Goal: Information Seeking & Learning: Learn about a topic

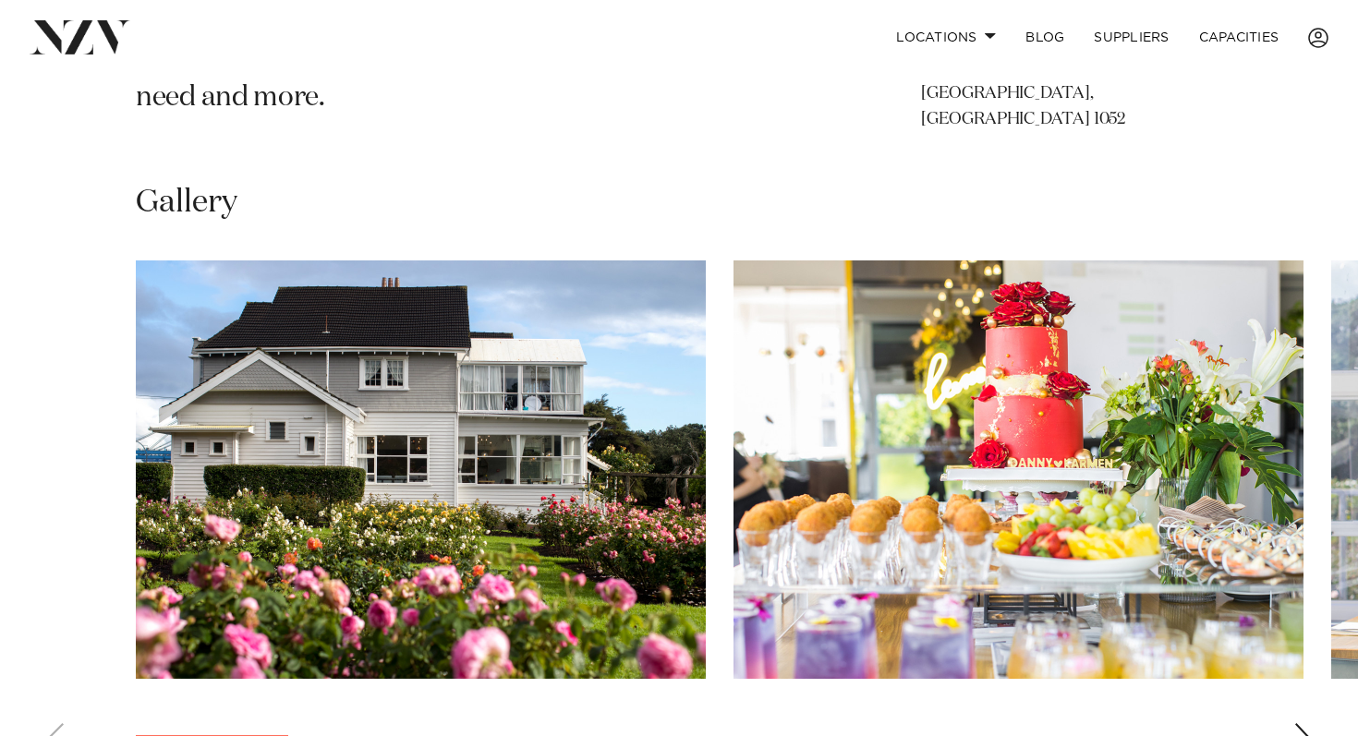
scroll to position [1230, 0]
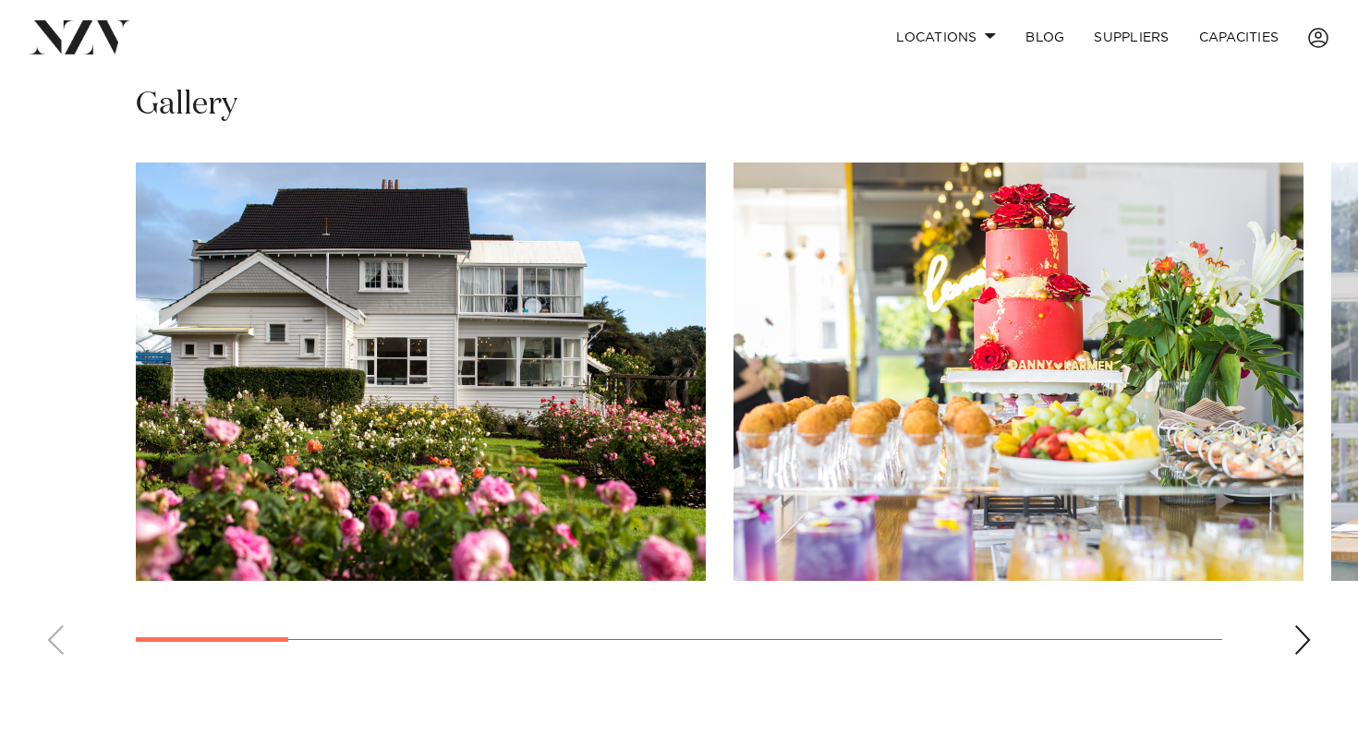
click at [1307, 633] on div "Next slide" at bounding box center [1302, 640] width 18 height 30
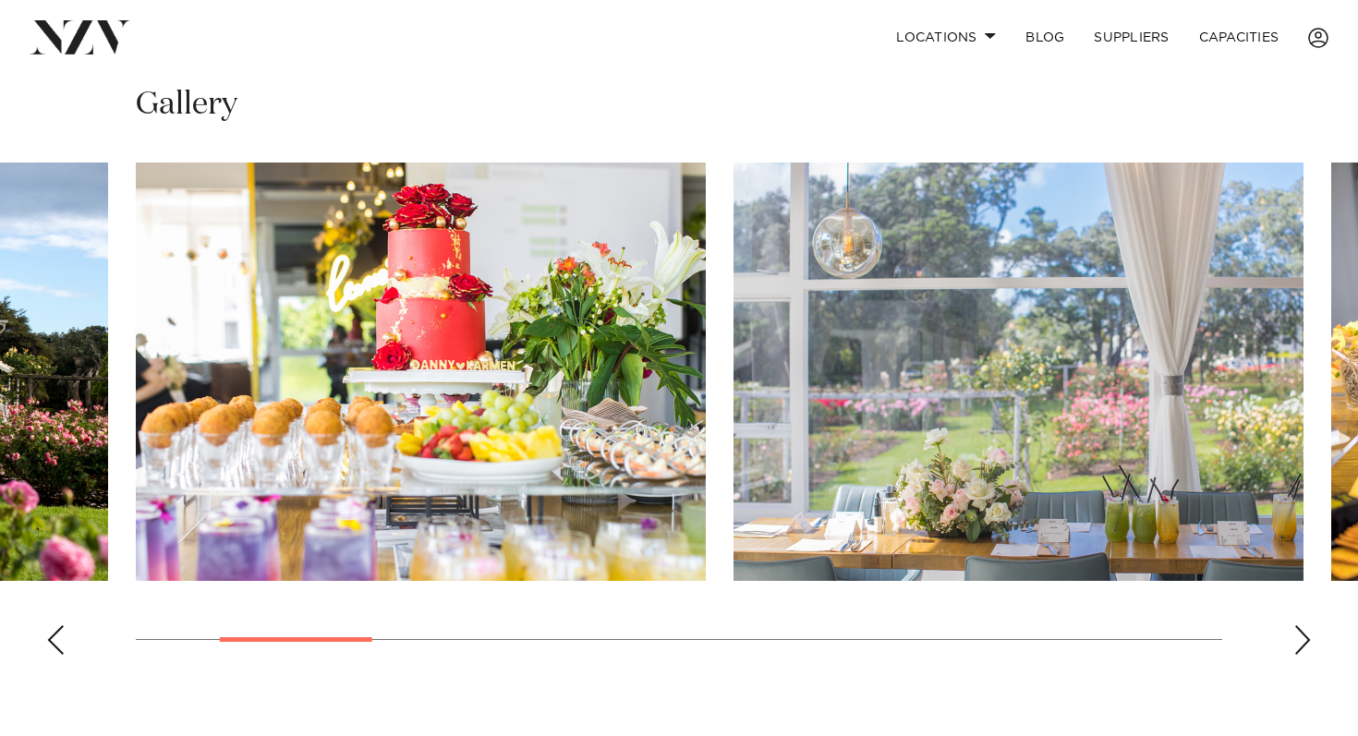
click at [1307, 633] on div "Next slide" at bounding box center [1302, 640] width 18 height 30
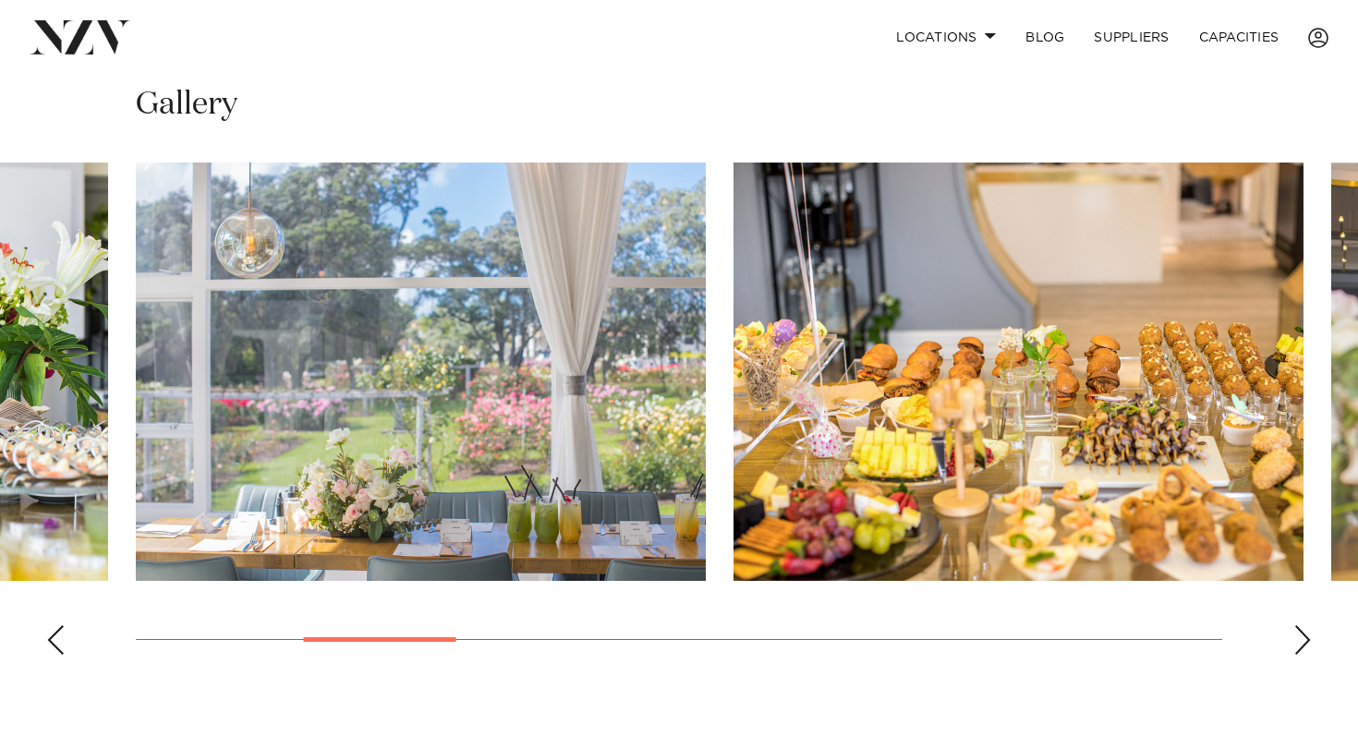
click at [1307, 633] on div "Next slide" at bounding box center [1302, 640] width 18 height 30
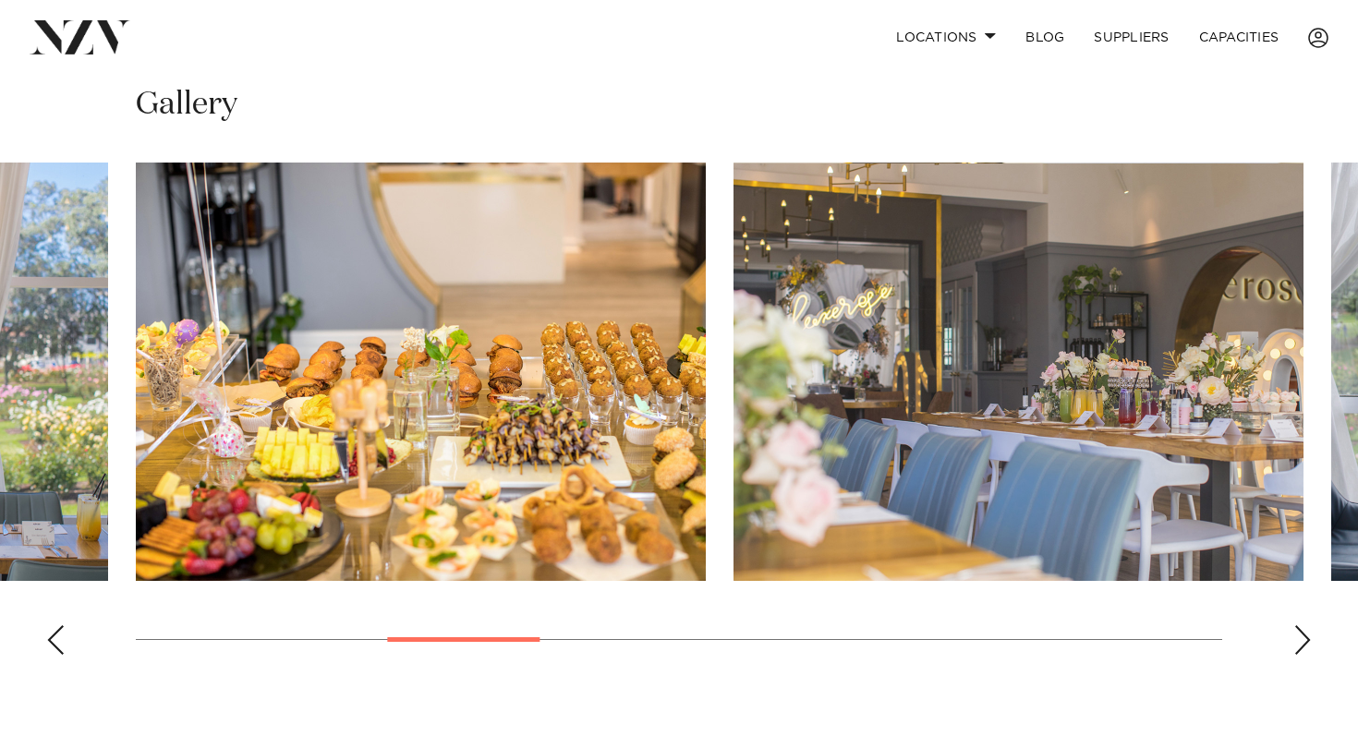
click at [1307, 633] on div "Next slide" at bounding box center [1302, 640] width 18 height 30
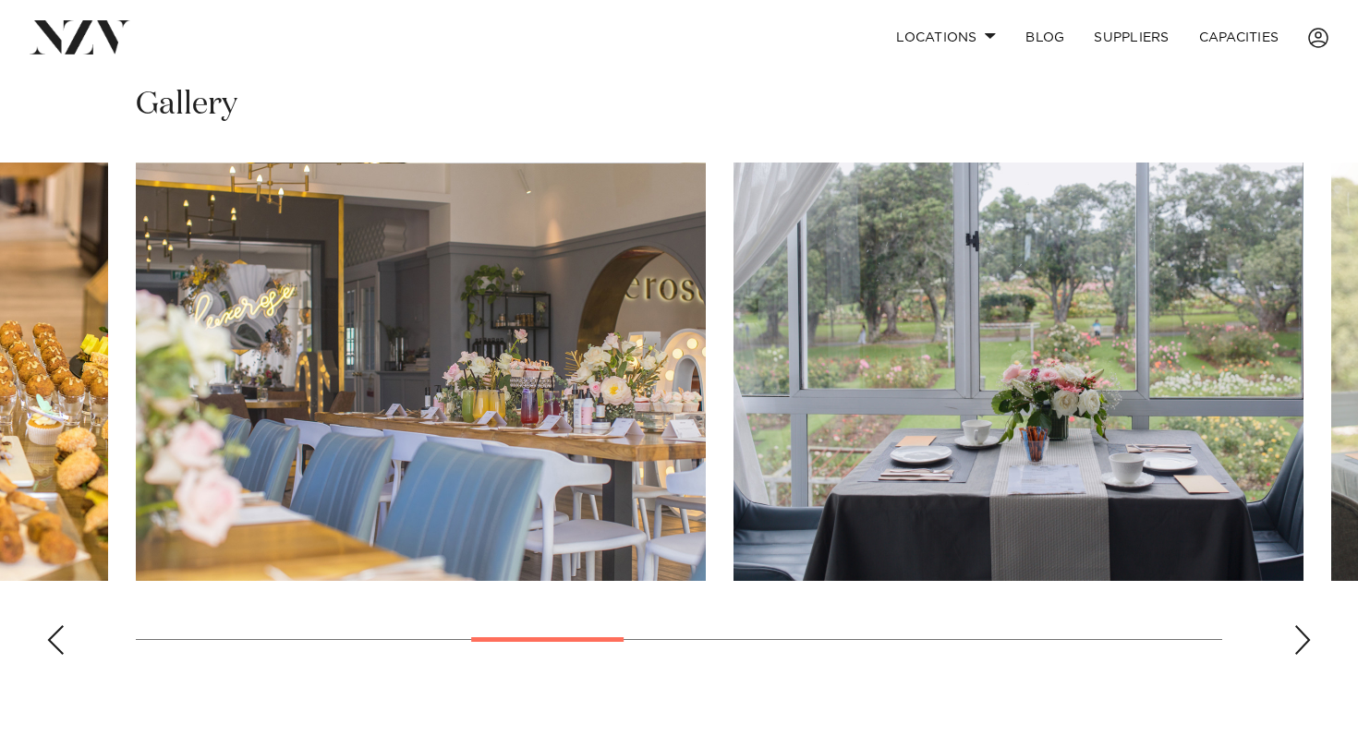
click at [1307, 633] on div "Next slide" at bounding box center [1302, 640] width 18 height 30
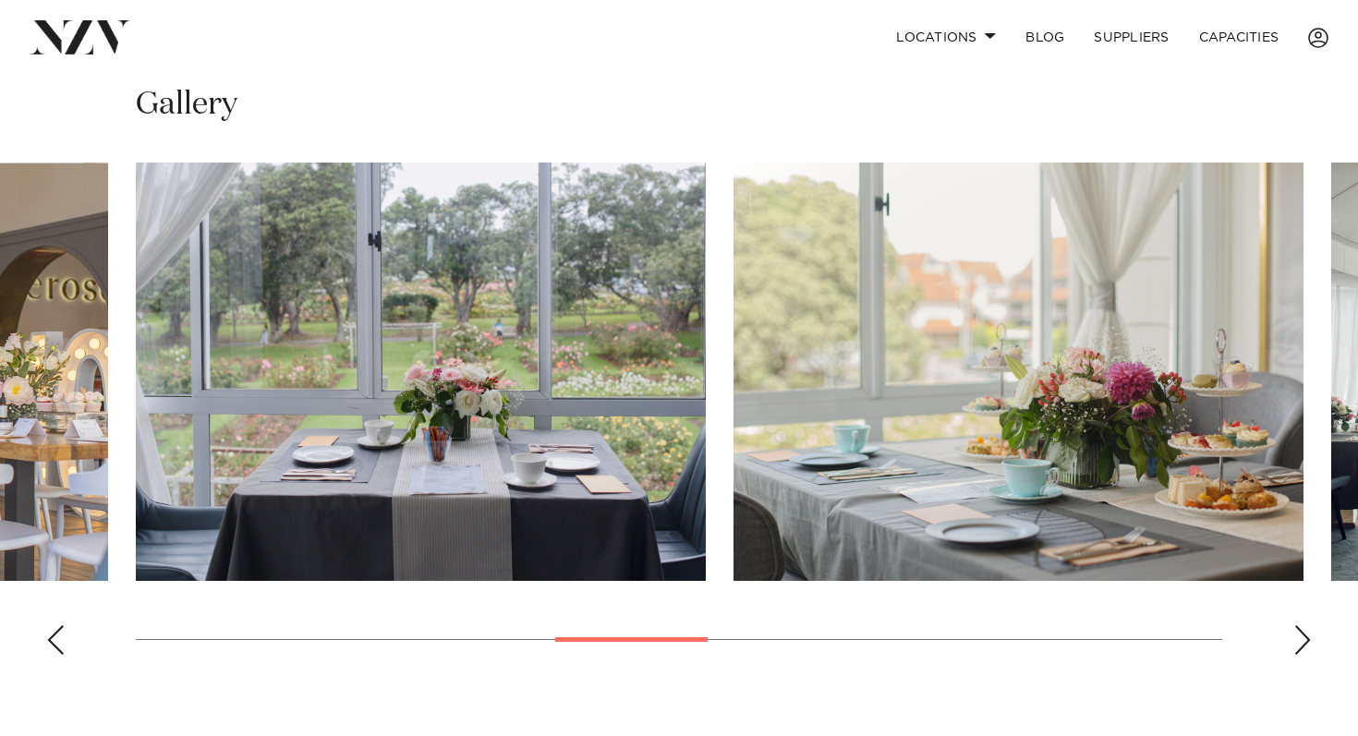
click at [1307, 633] on div "Next slide" at bounding box center [1302, 640] width 18 height 30
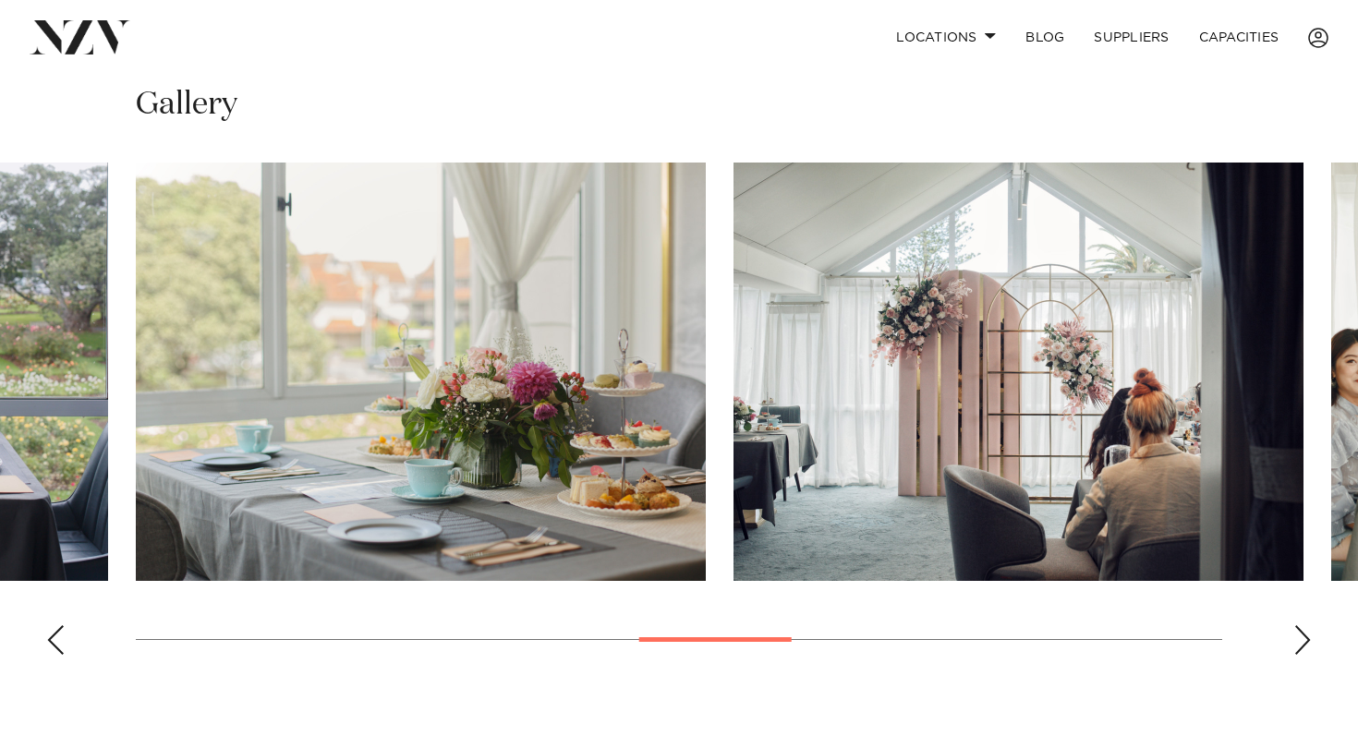
click at [1307, 633] on div "Next slide" at bounding box center [1302, 640] width 18 height 30
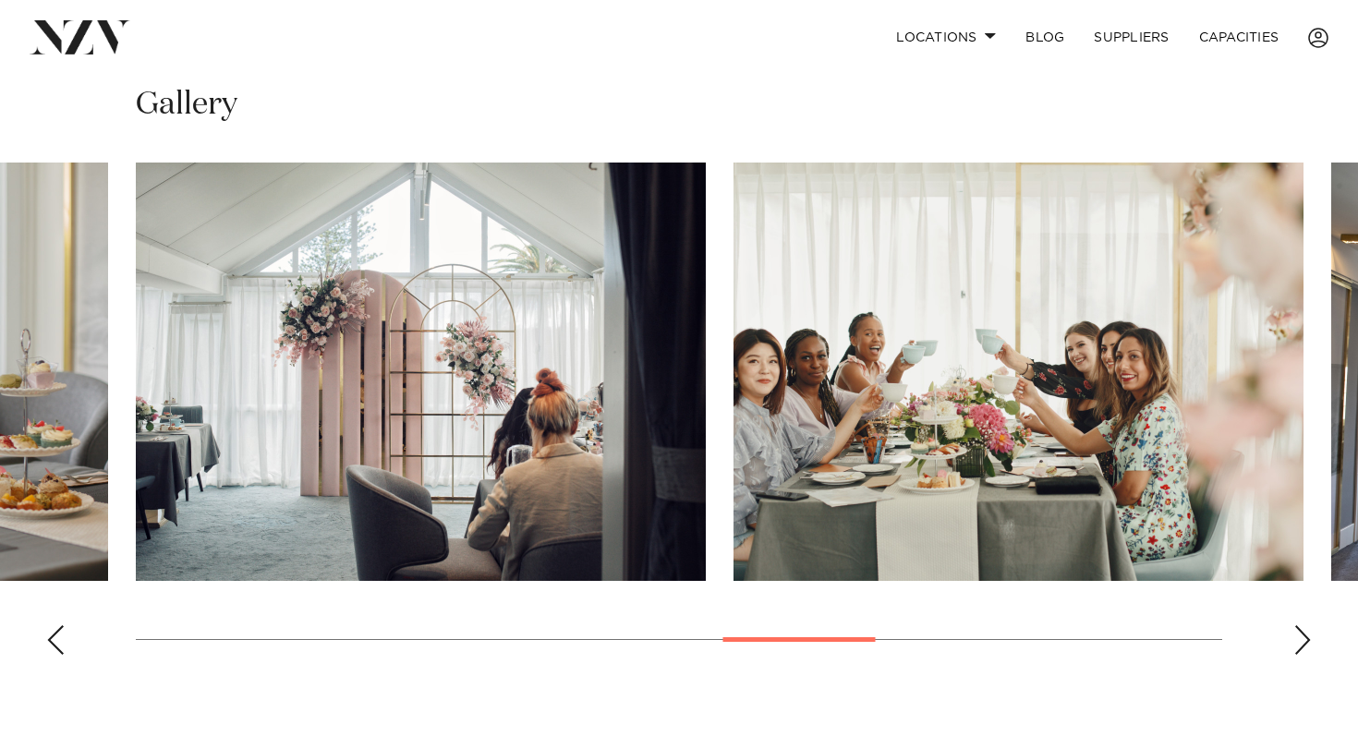
click at [1307, 633] on div "Next slide" at bounding box center [1302, 640] width 18 height 30
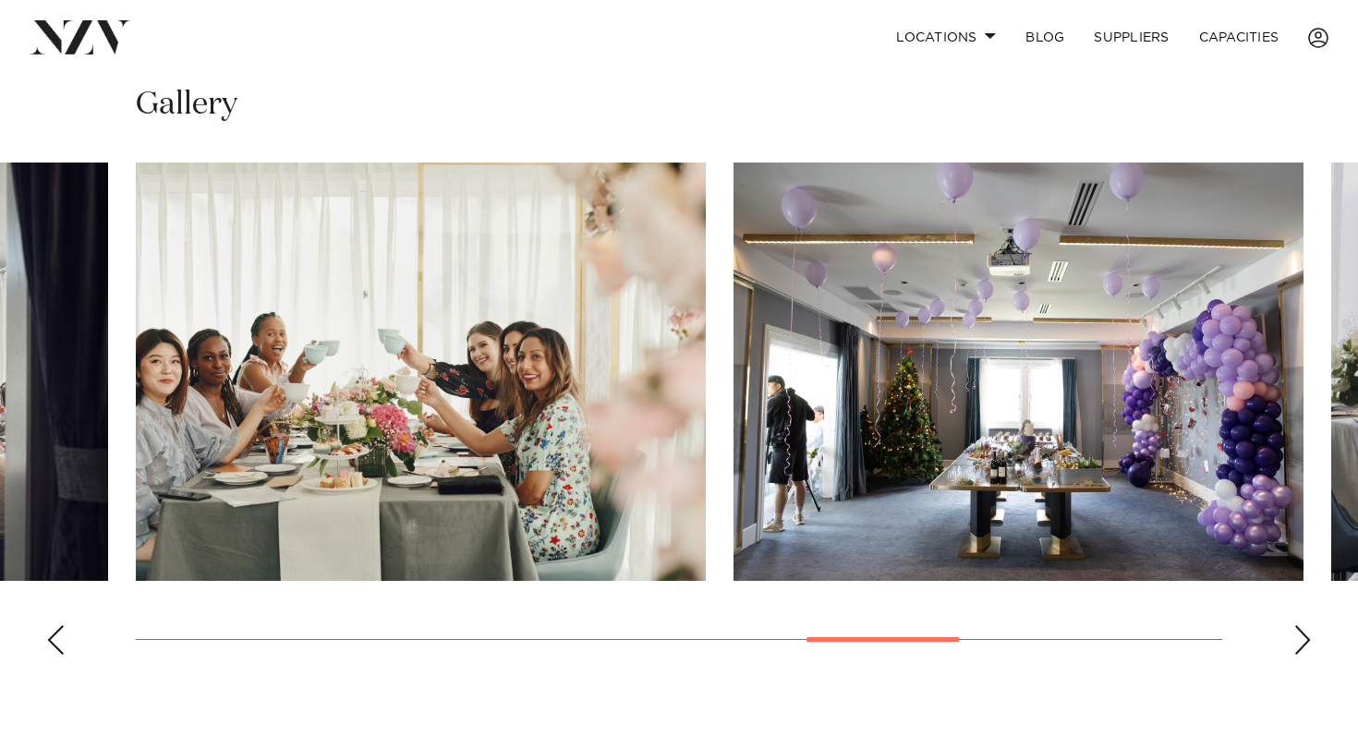
click at [1307, 633] on div "Next slide" at bounding box center [1302, 640] width 18 height 30
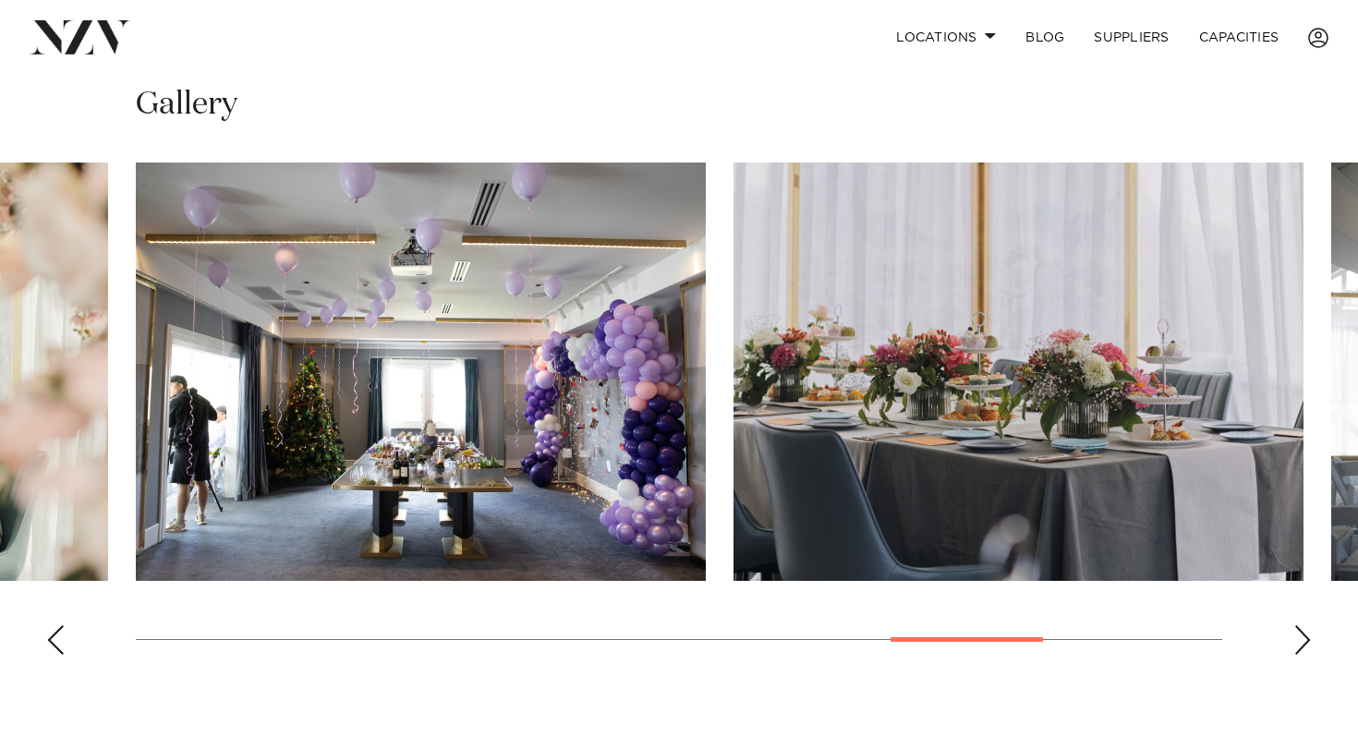
click at [1307, 633] on div "Next slide" at bounding box center [1302, 640] width 18 height 30
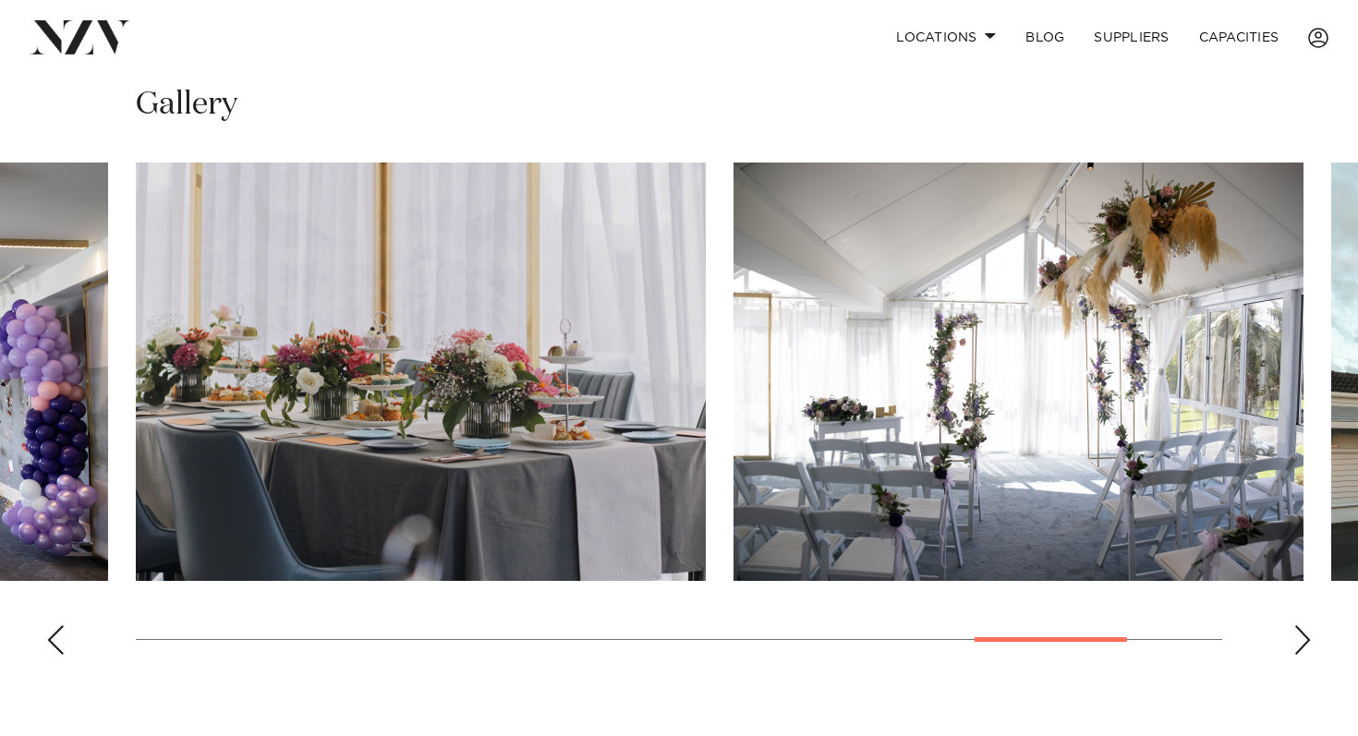
click at [1307, 633] on div "Next slide" at bounding box center [1302, 640] width 18 height 30
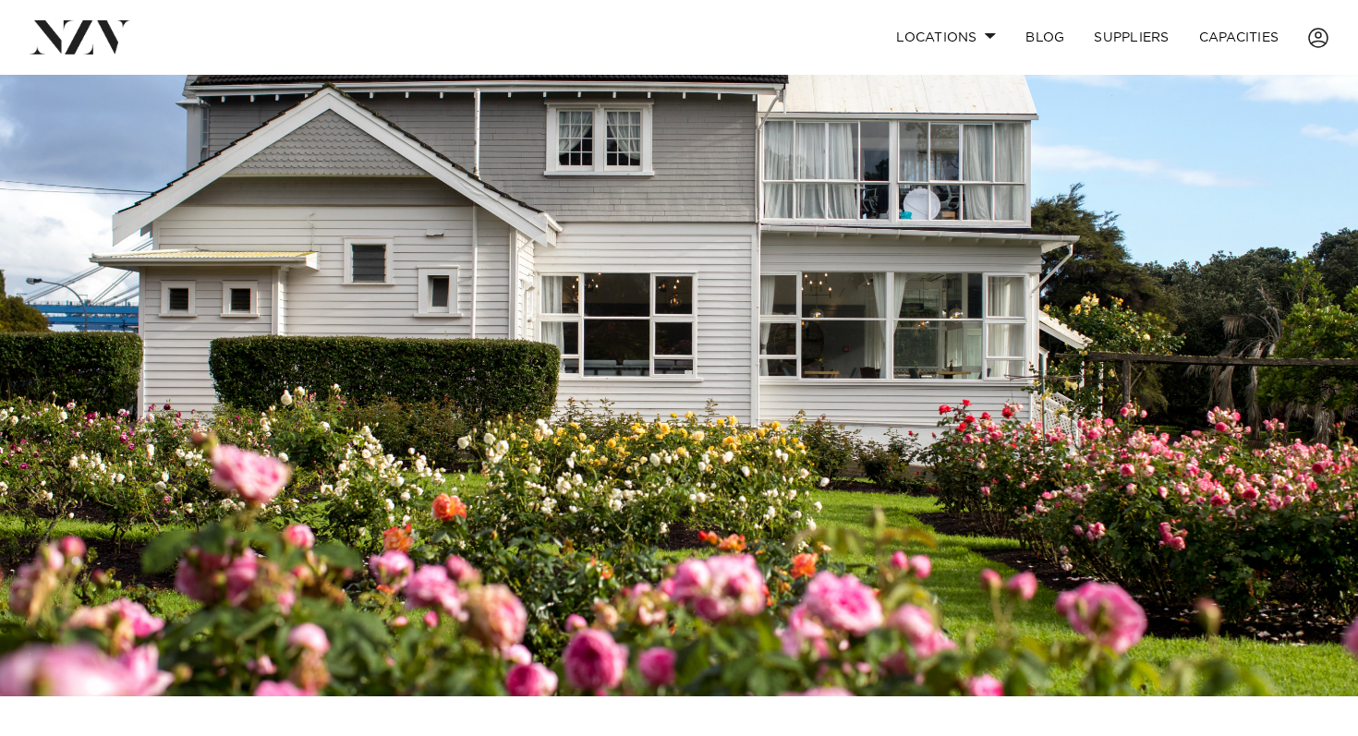
scroll to position [0, 0]
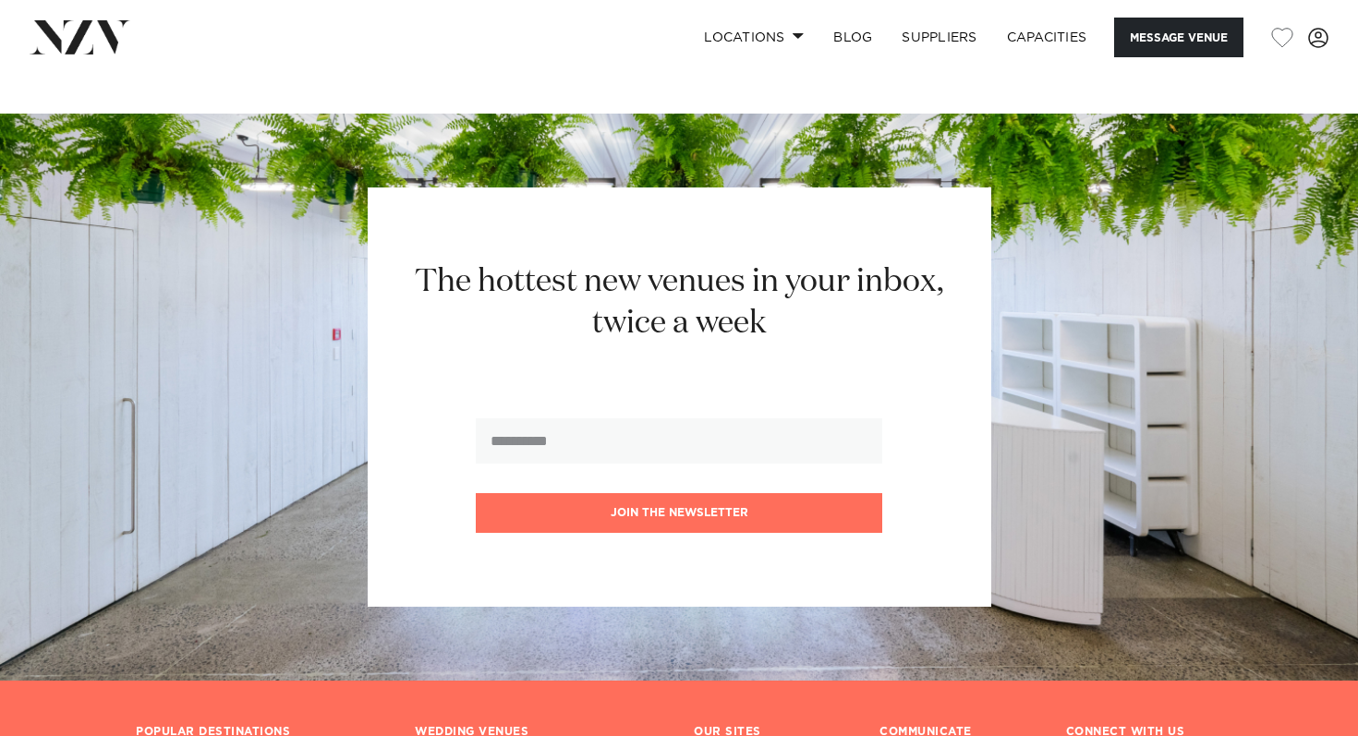
scroll to position [2656, 0]
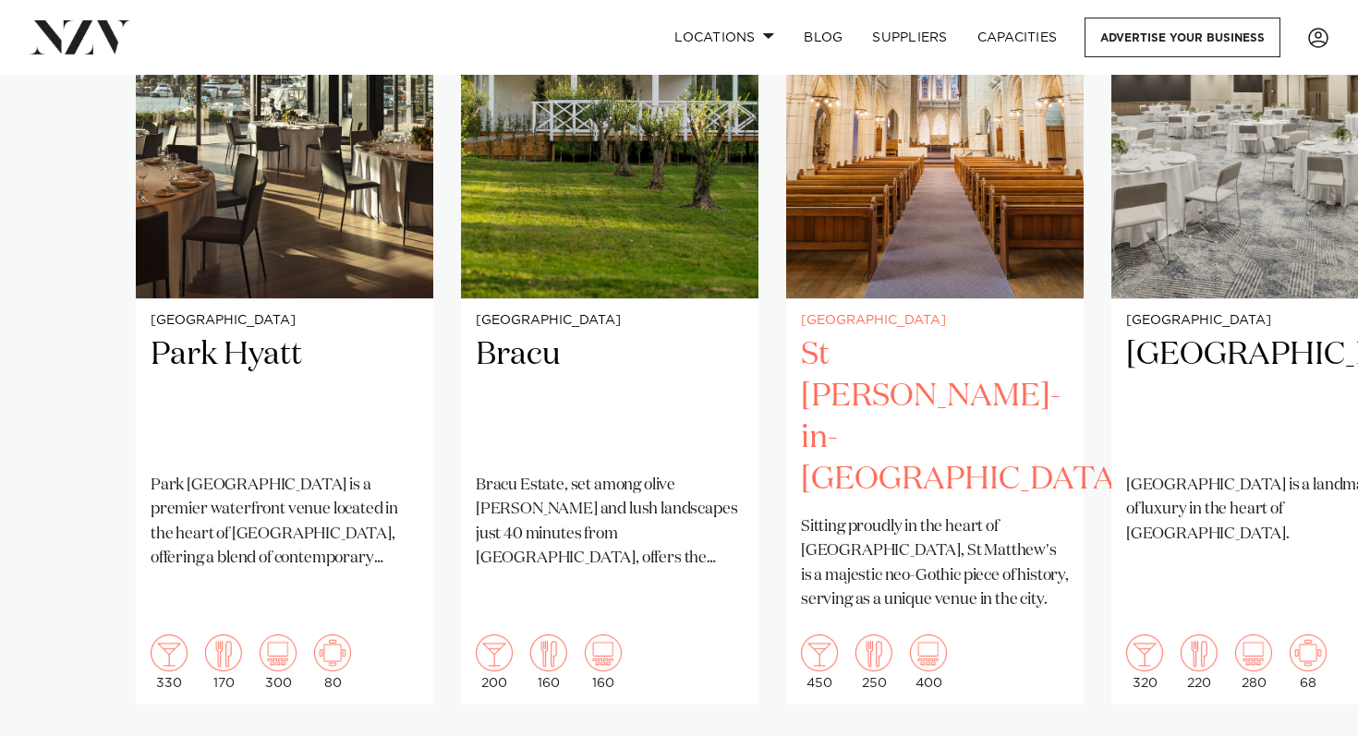
scroll to position [1482, 0]
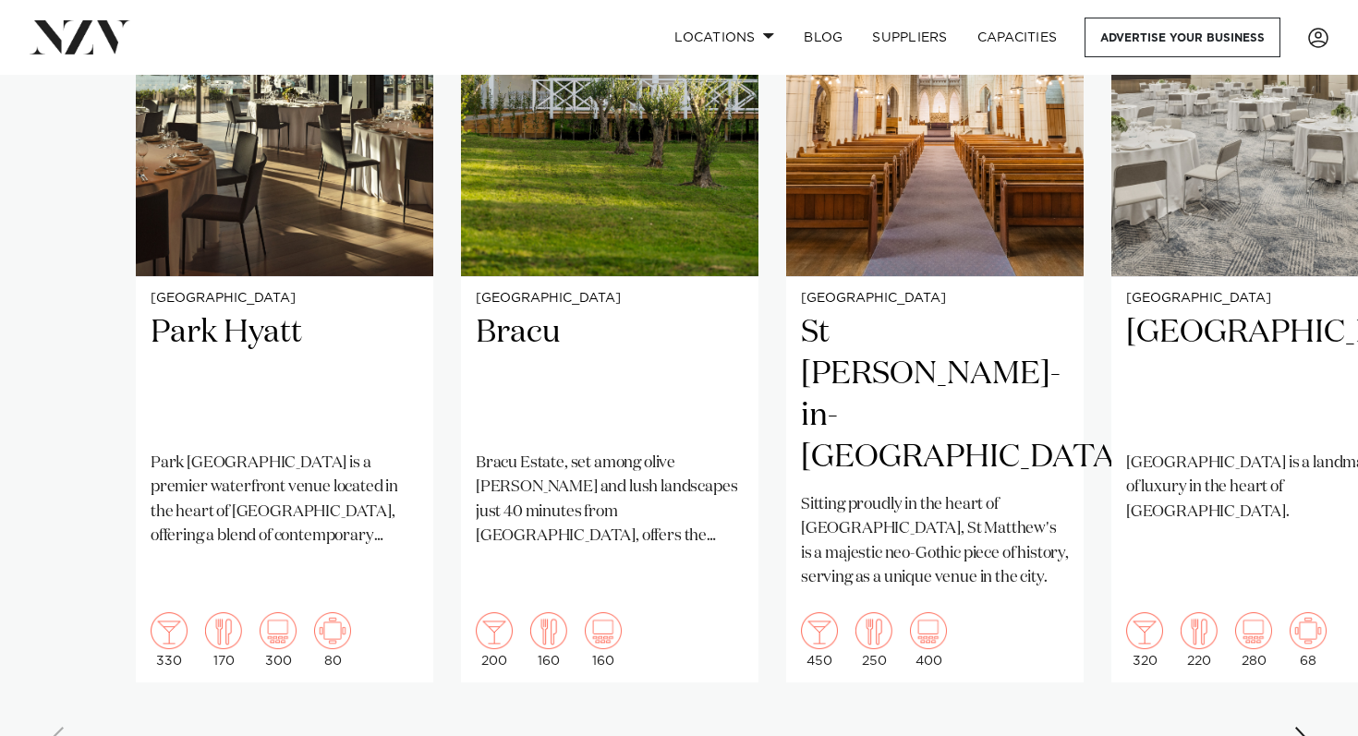
click at [1295, 727] on div "Next slide" at bounding box center [1302, 742] width 18 height 30
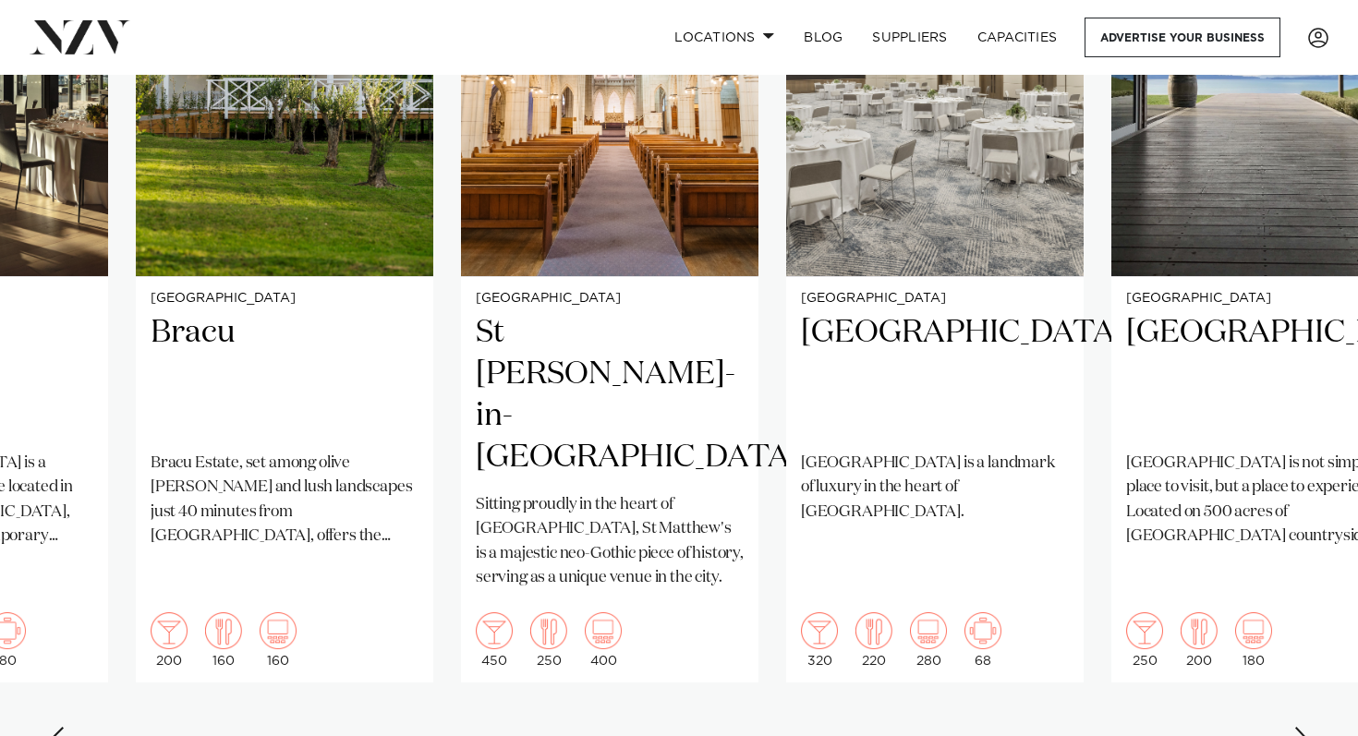
click at [1295, 727] on div "Next slide" at bounding box center [1302, 742] width 18 height 30
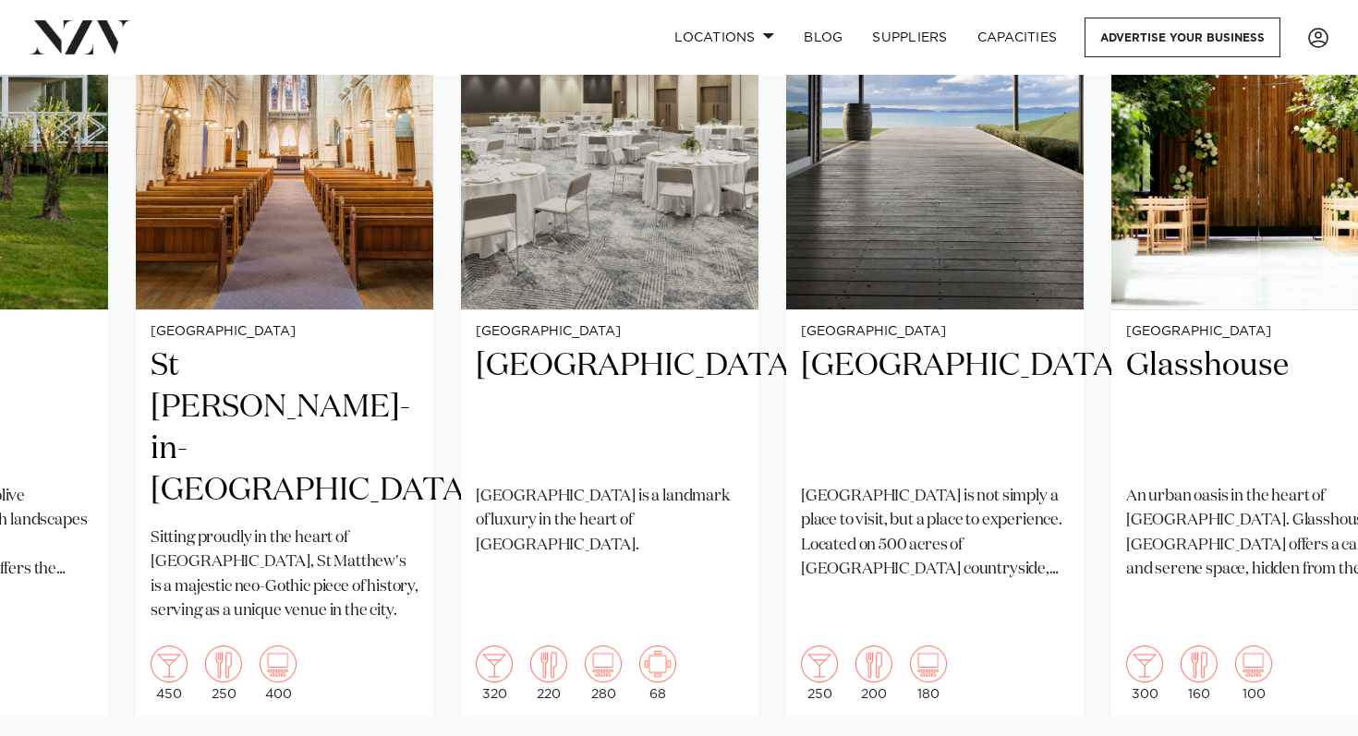
scroll to position [1449, 0]
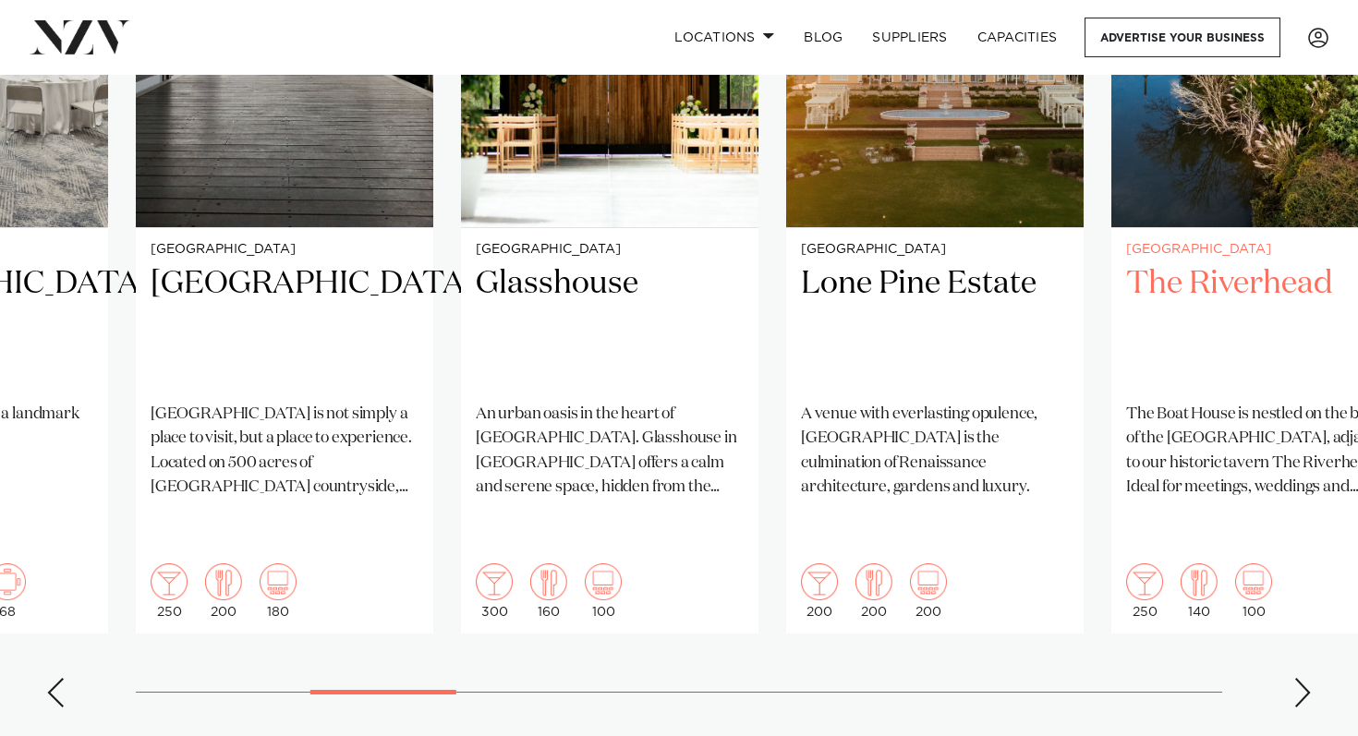
scroll to position [1551, 0]
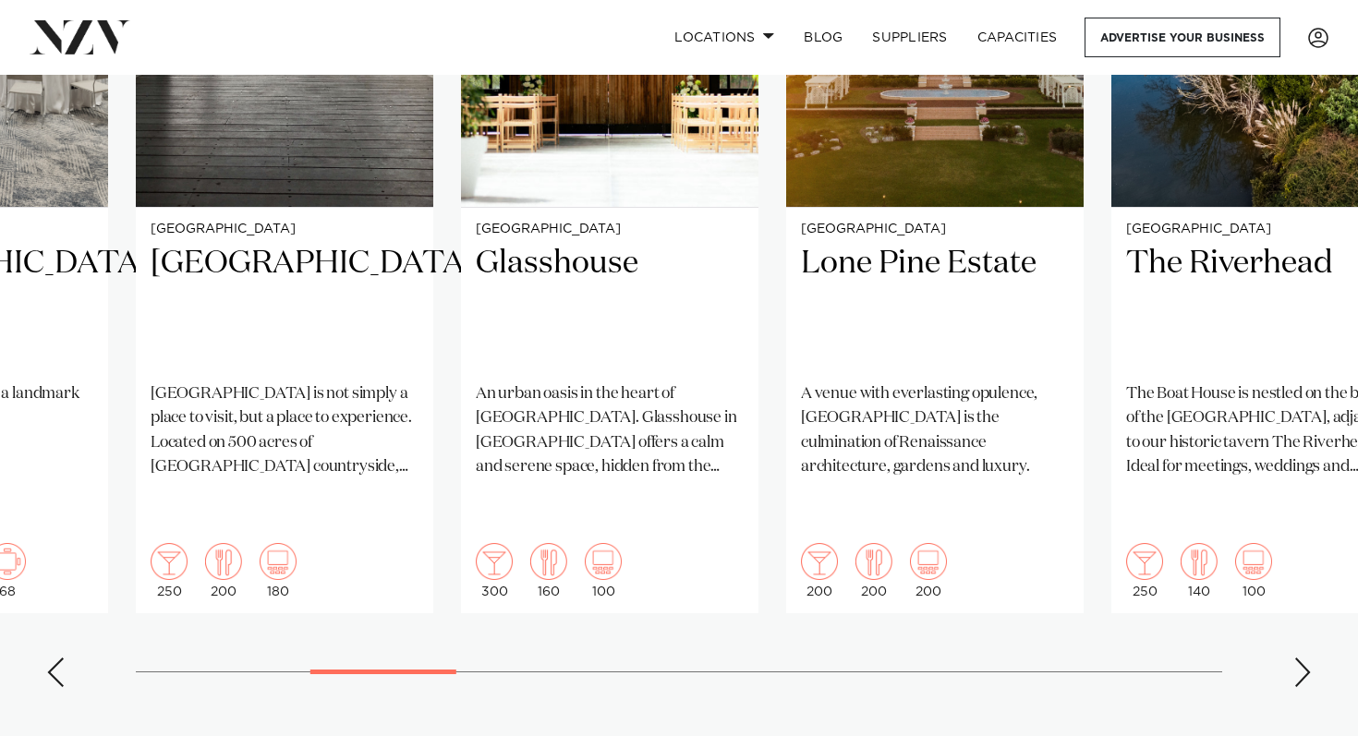
click at [1302, 622] on swiper-container "Auckland Park Hyatt Park Hyatt Auckland is a premier waterfront venue located i…" at bounding box center [679, 255] width 1358 height 894
click at [1295, 658] on div "Next slide" at bounding box center [1302, 673] width 18 height 30
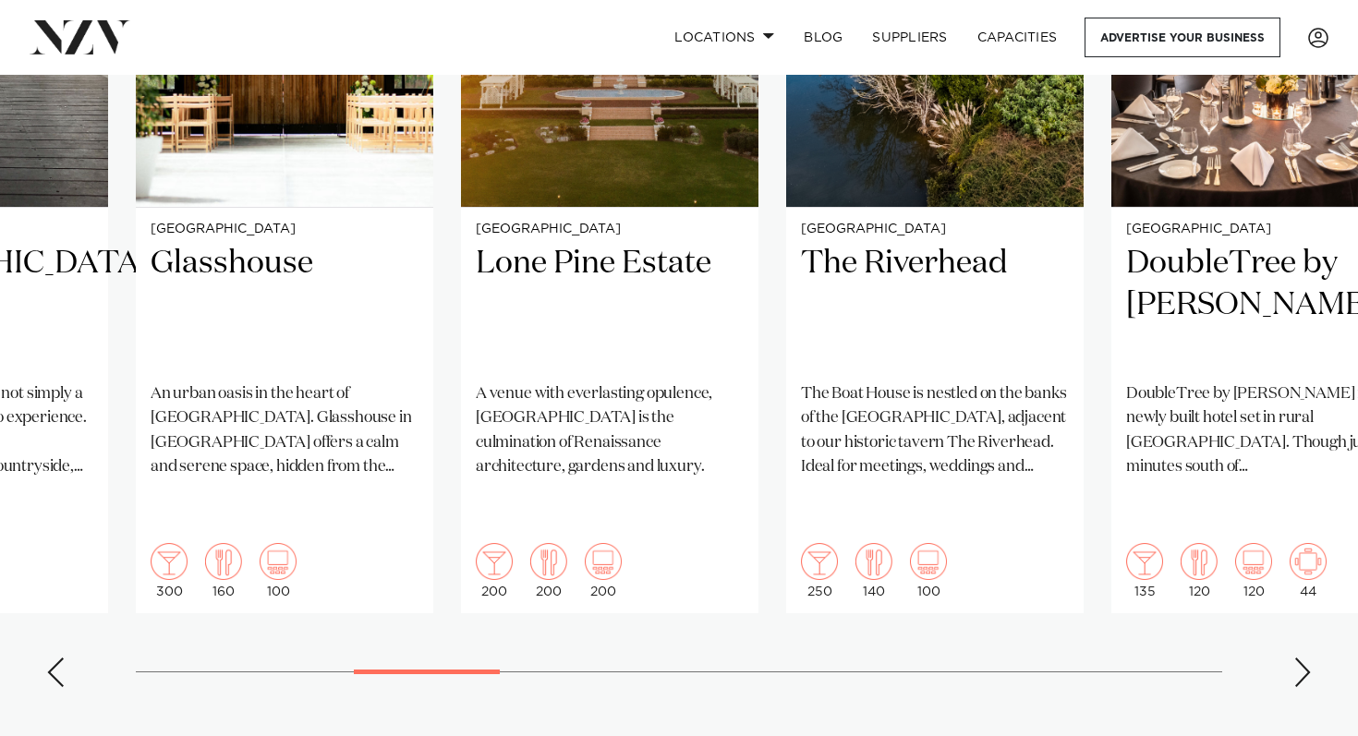
click at [1295, 658] on div "Next slide" at bounding box center [1302, 673] width 18 height 30
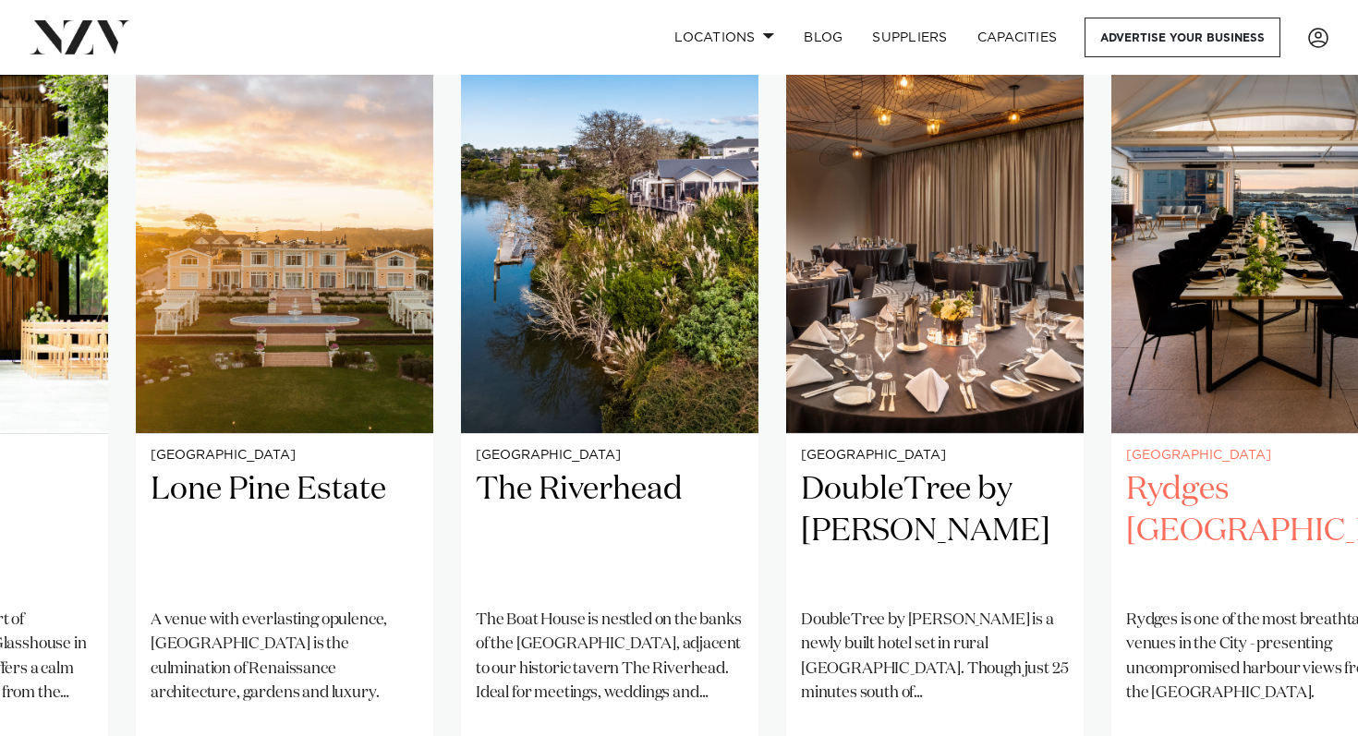
scroll to position [1275, 0]
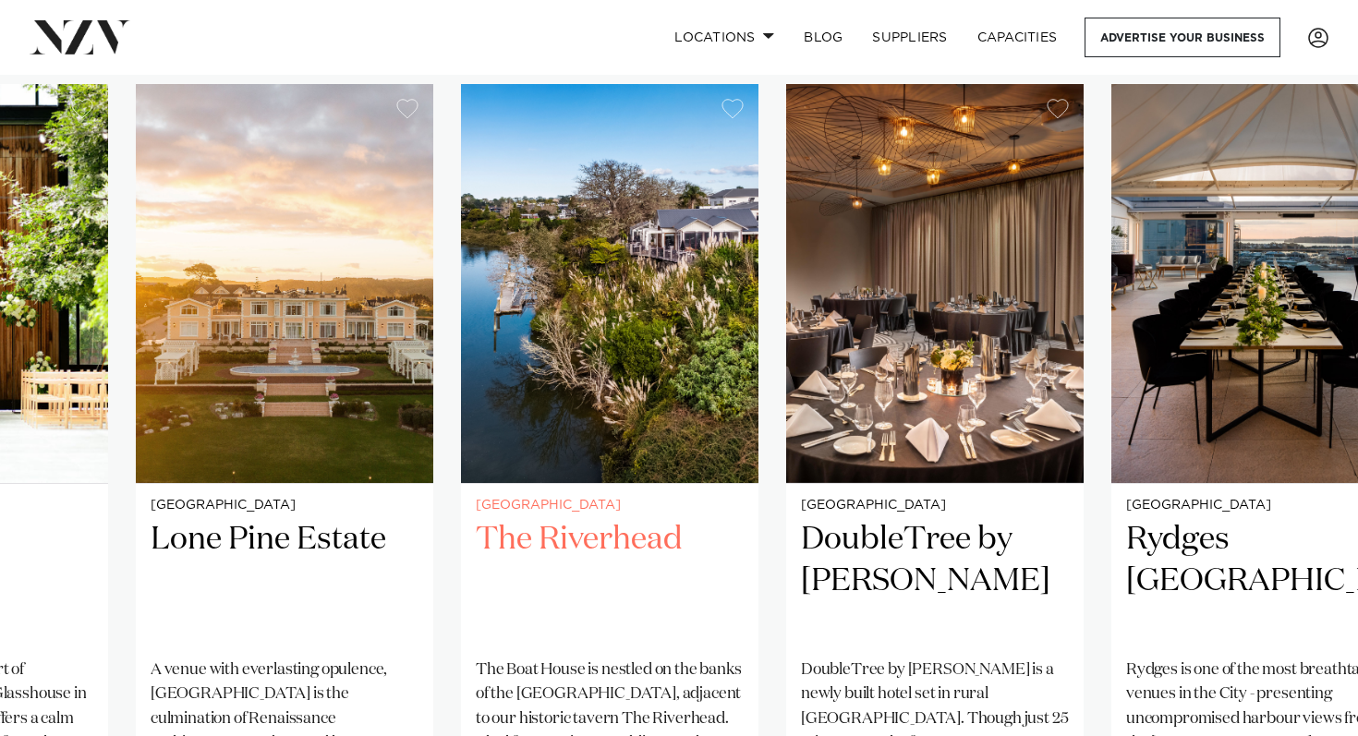
click at [589, 292] on img "8 / 25" at bounding box center [609, 283] width 297 height 399
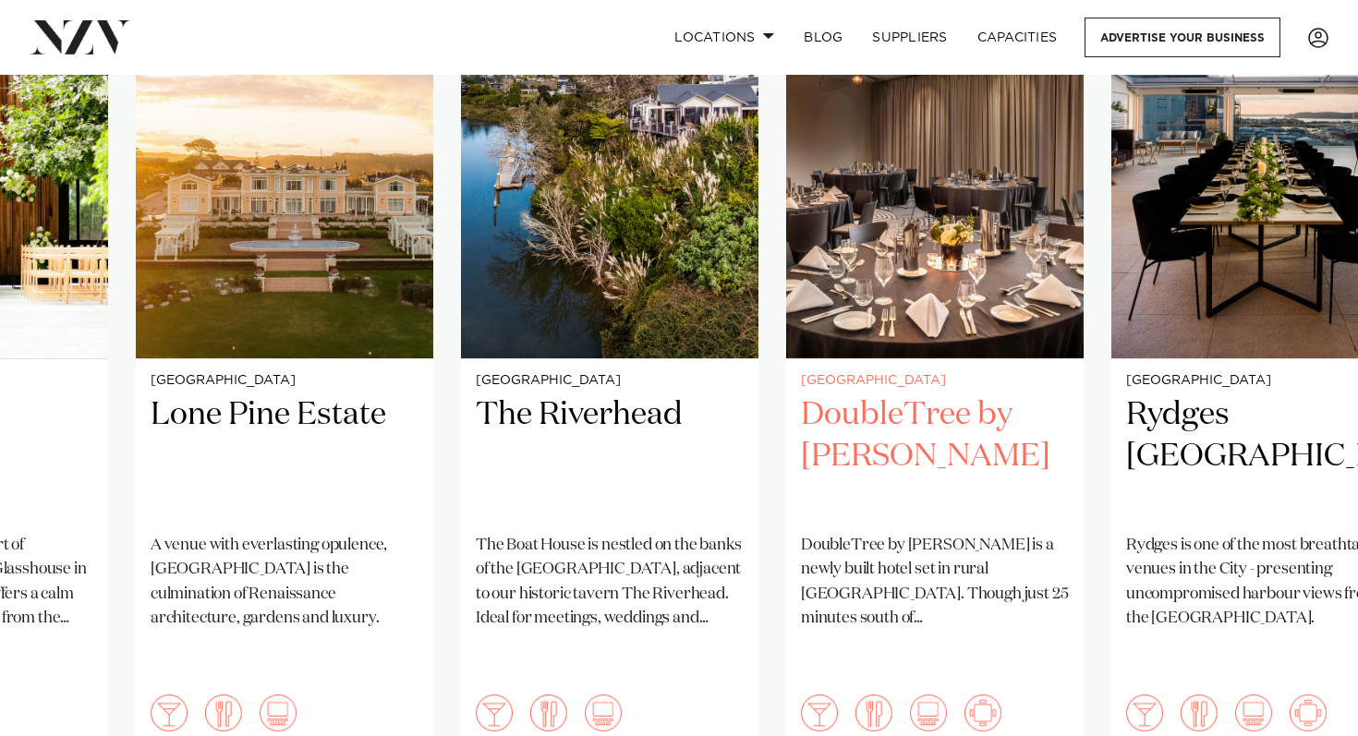
scroll to position [1480, 0]
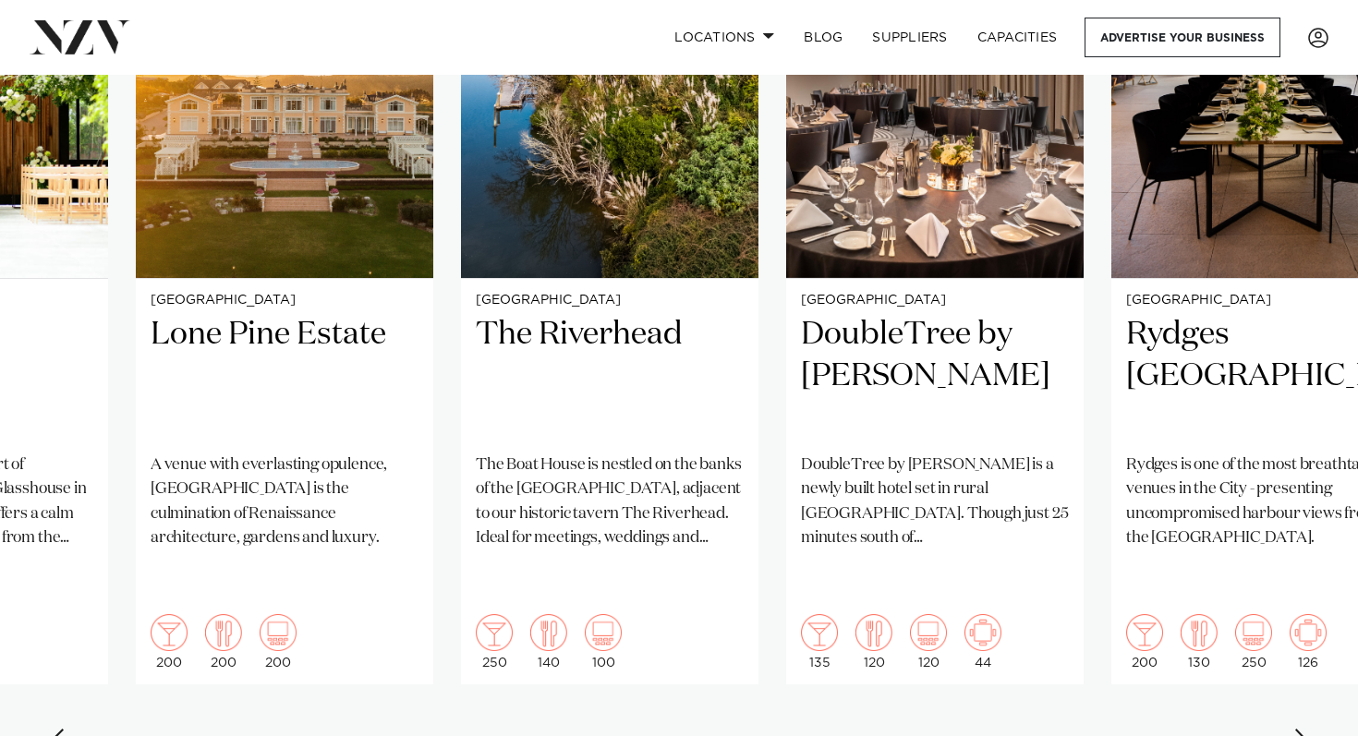
click at [1300, 729] on div "Next slide" at bounding box center [1302, 744] width 18 height 30
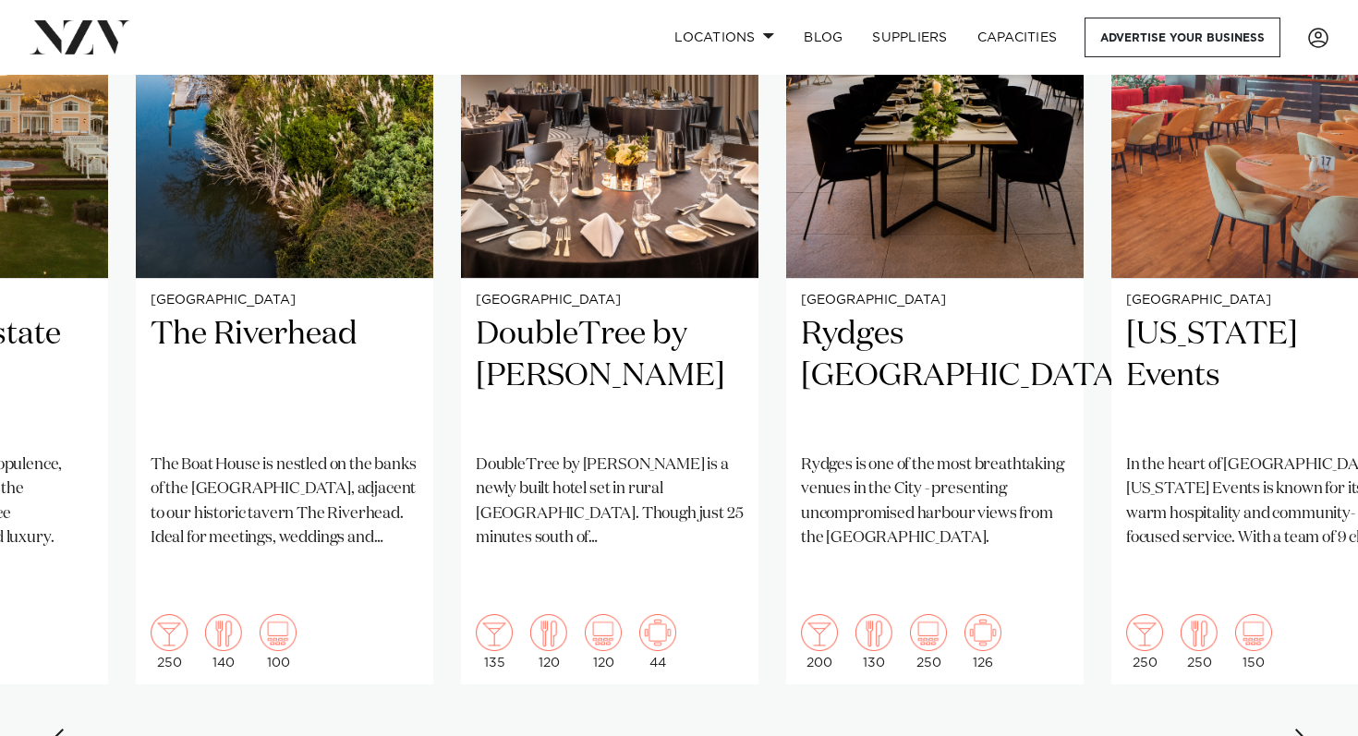
click at [1300, 729] on div "Next slide" at bounding box center [1302, 744] width 18 height 30
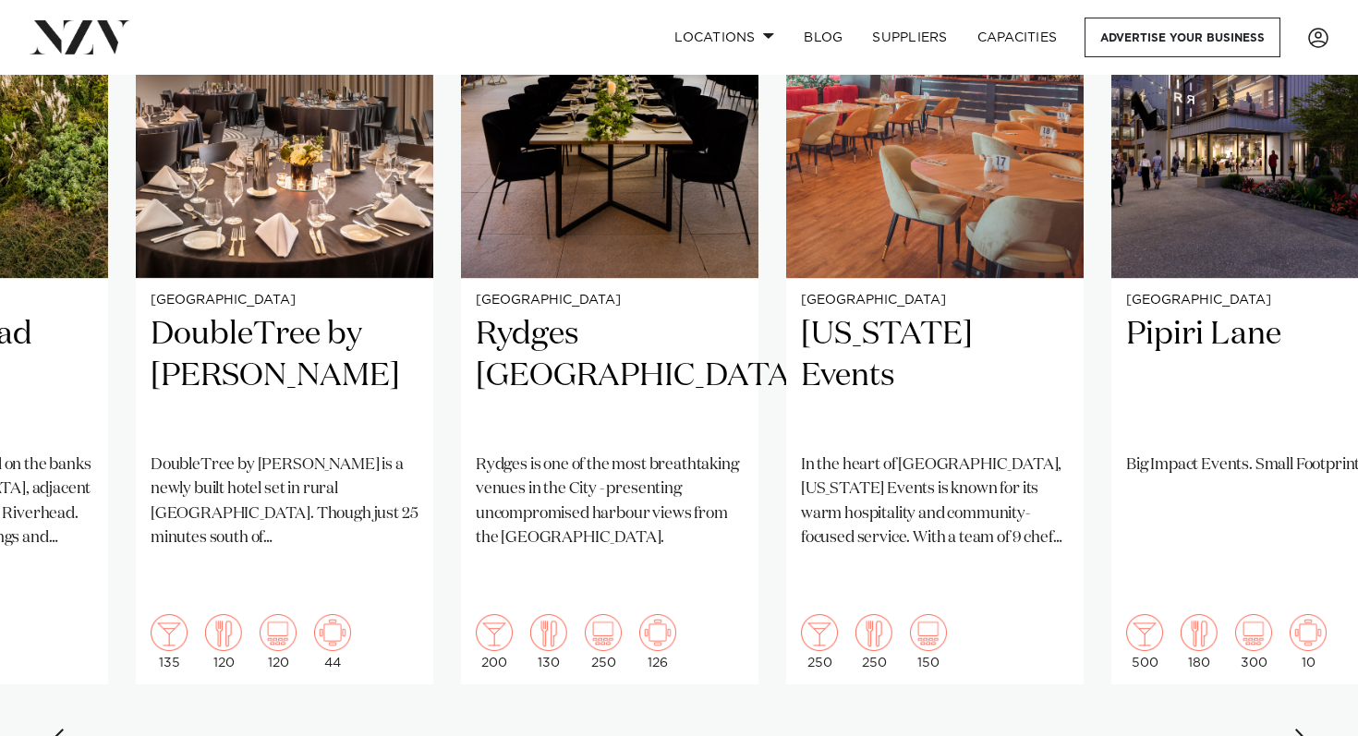
click at [1300, 729] on div "Next slide" at bounding box center [1302, 744] width 18 height 30
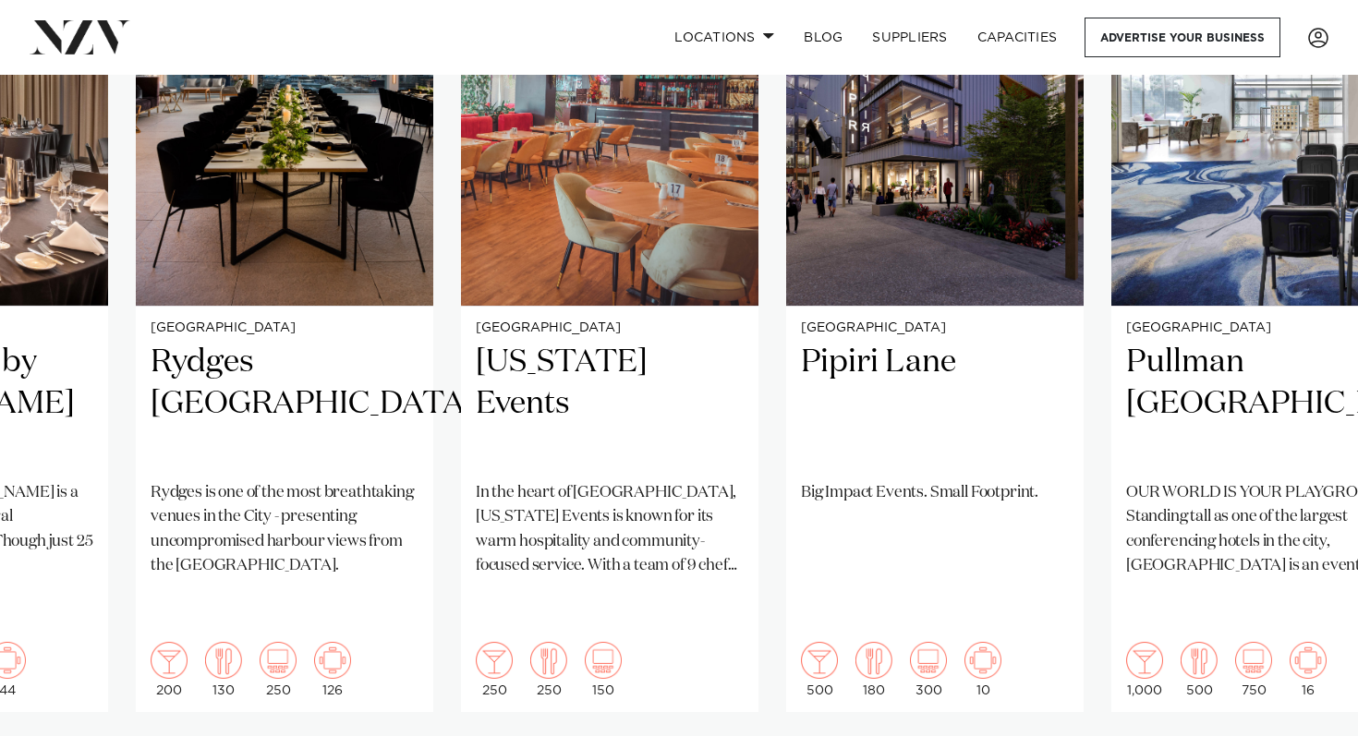
scroll to position [1455, 0]
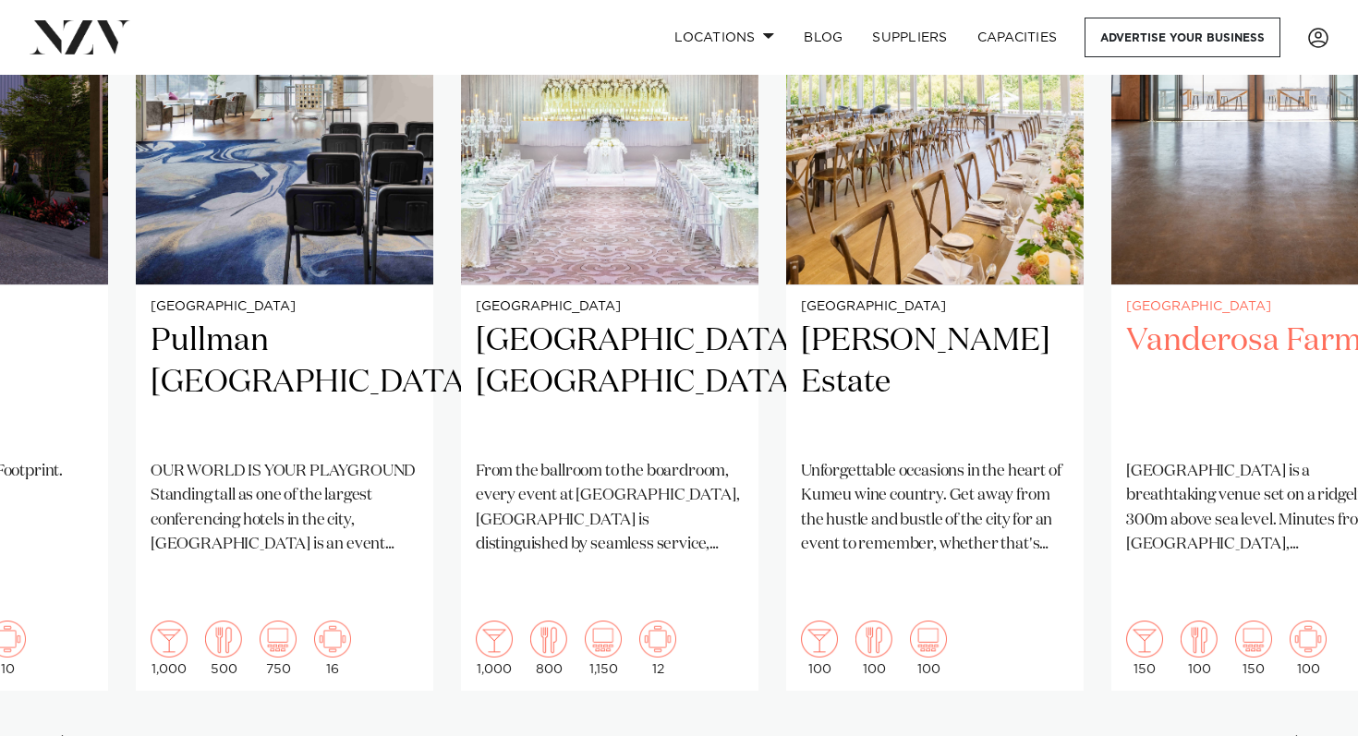
scroll to position [1482, 0]
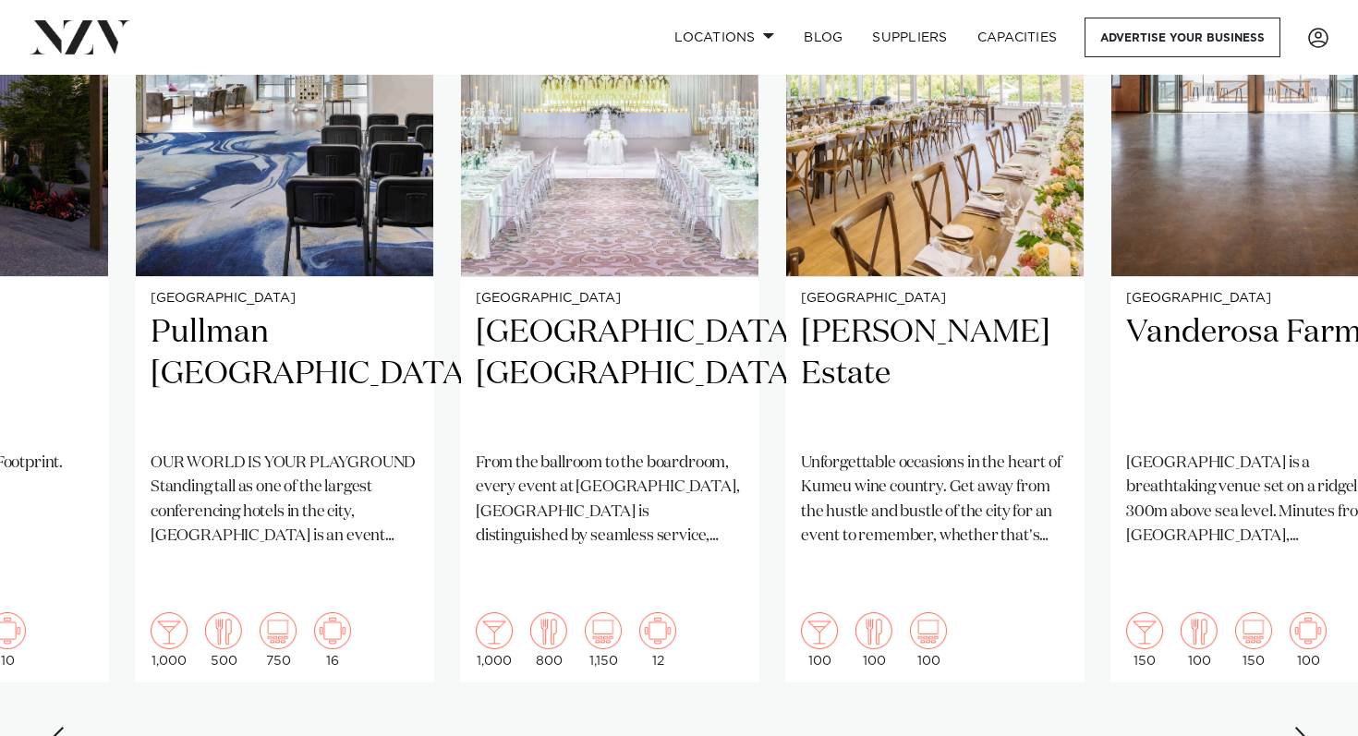
click at [1307, 727] on div "Next slide" at bounding box center [1302, 742] width 18 height 30
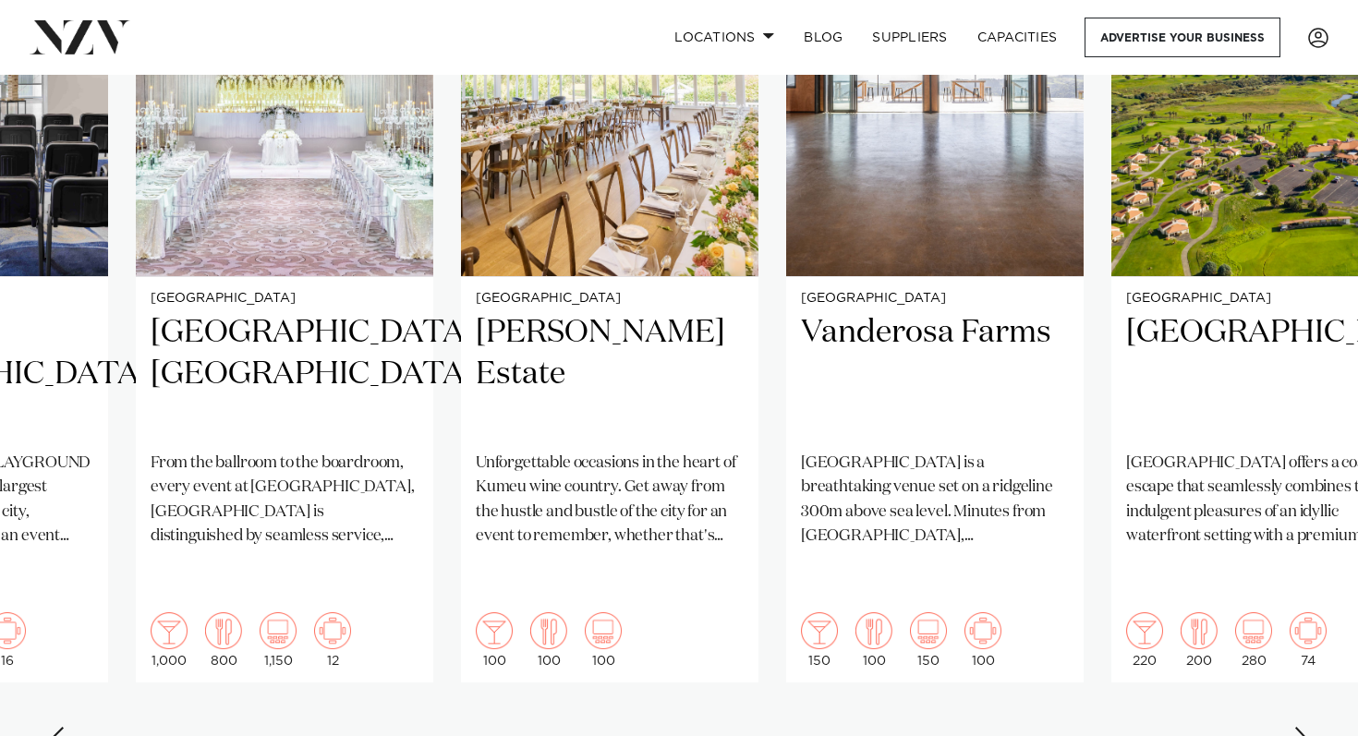
click at [1307, 727] on div "Next slide" at bounding box center [1302, 742] width 18 height 30
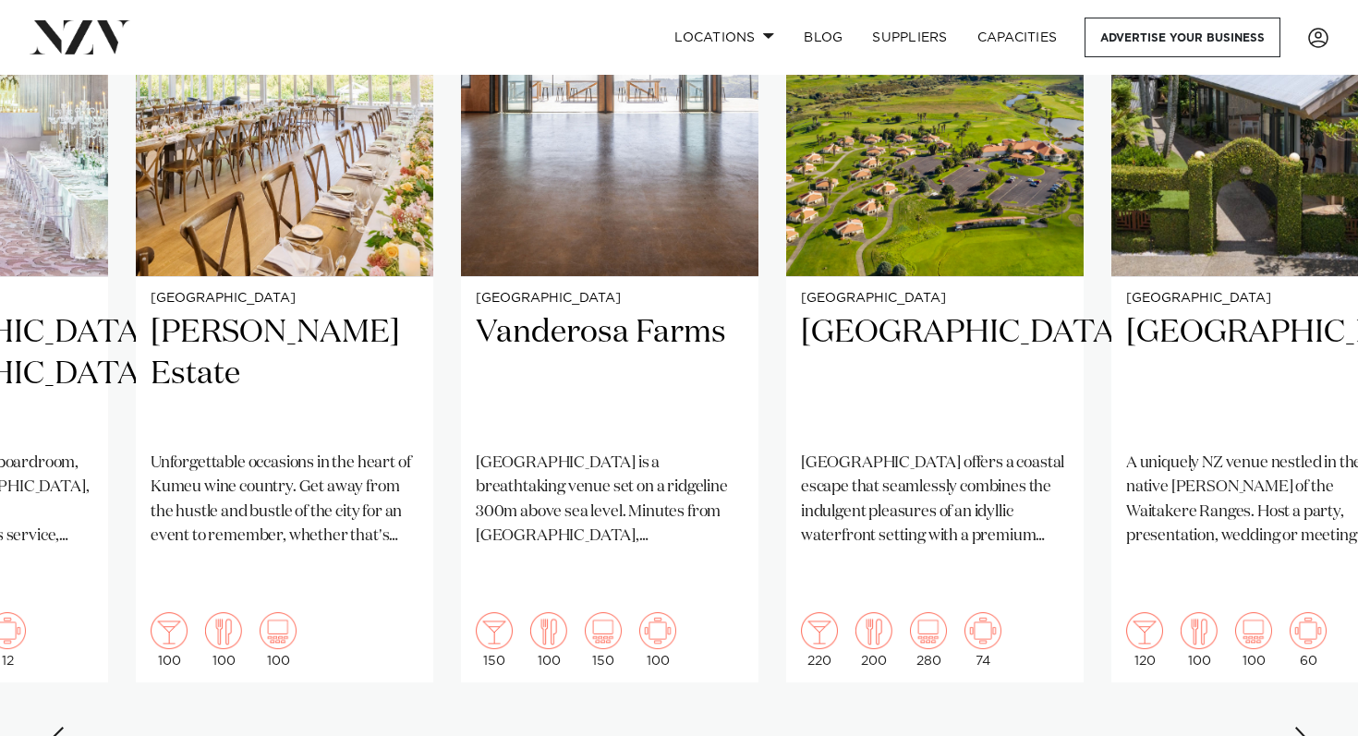
click at [1307, 727] on div "Next slide" at bounding box center [1302, 742] width 18 height 30
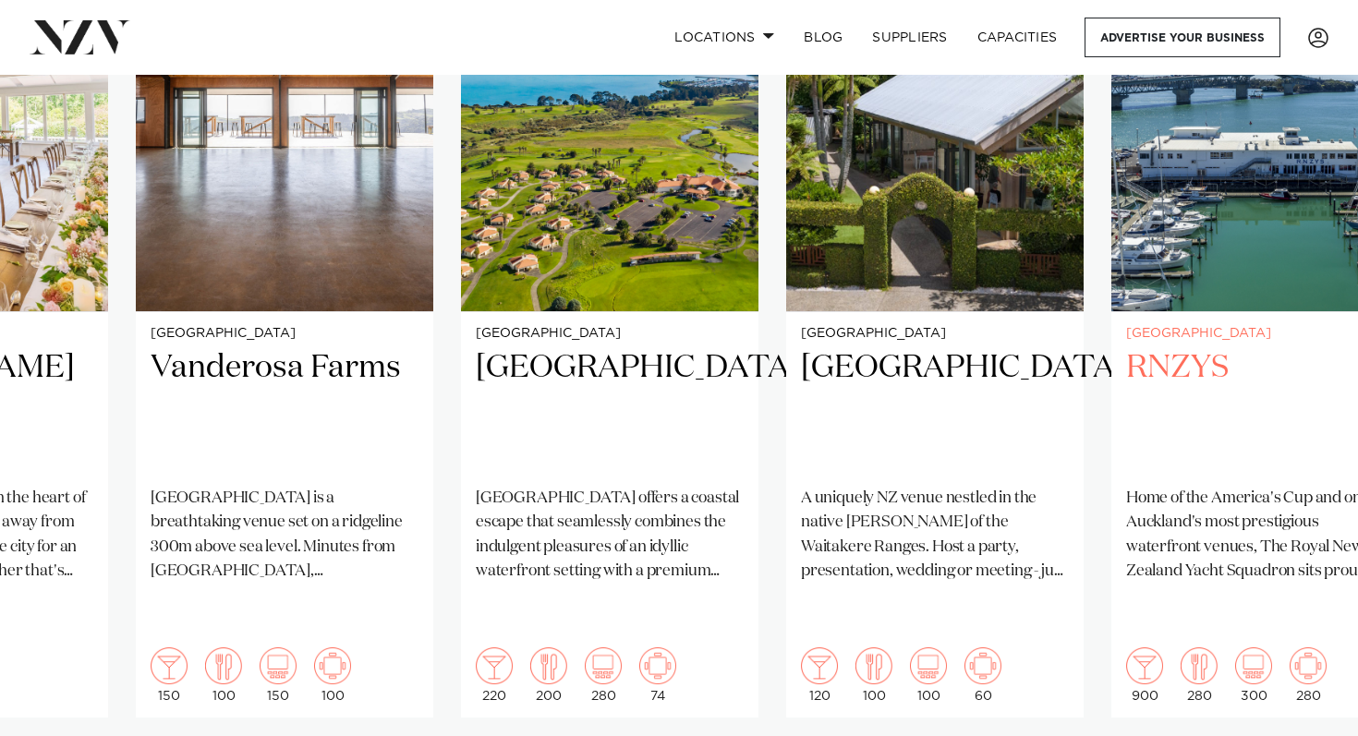
scroll to position [1450, 0]
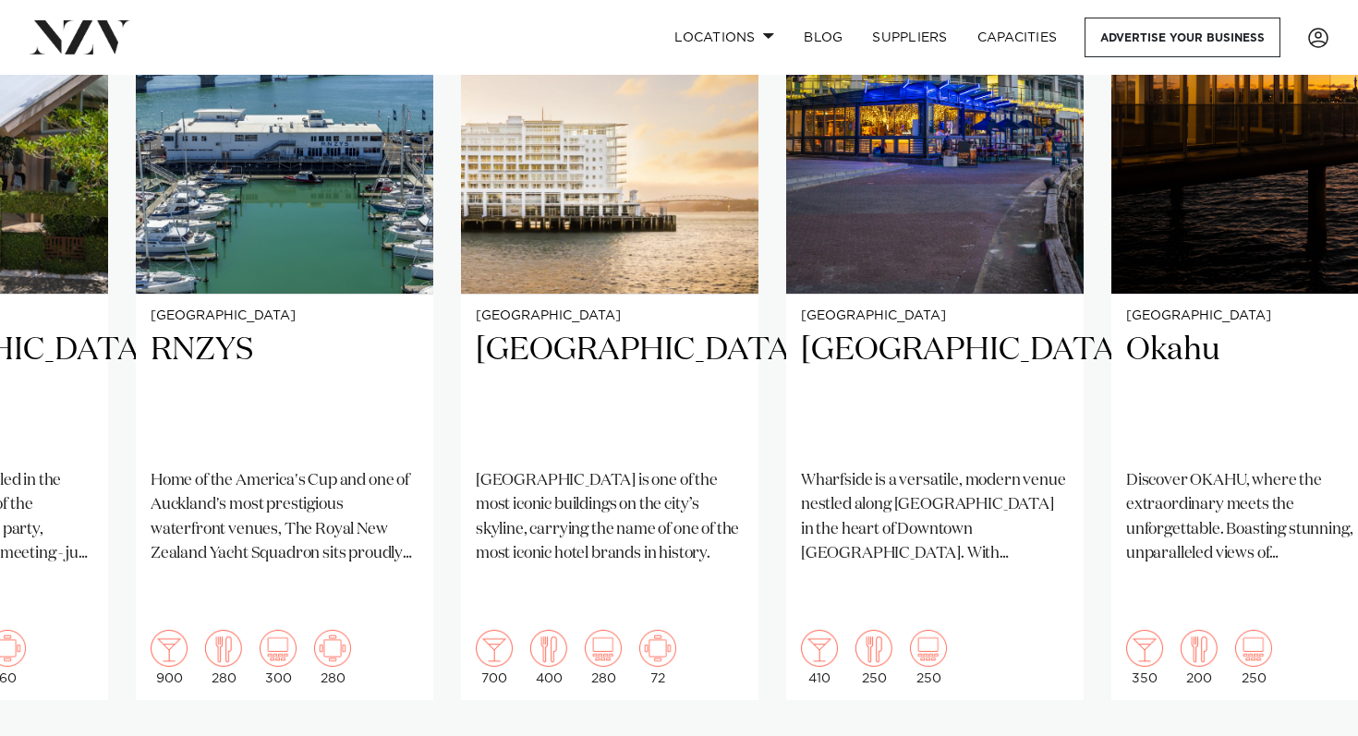
scroll to position [1623, 0]
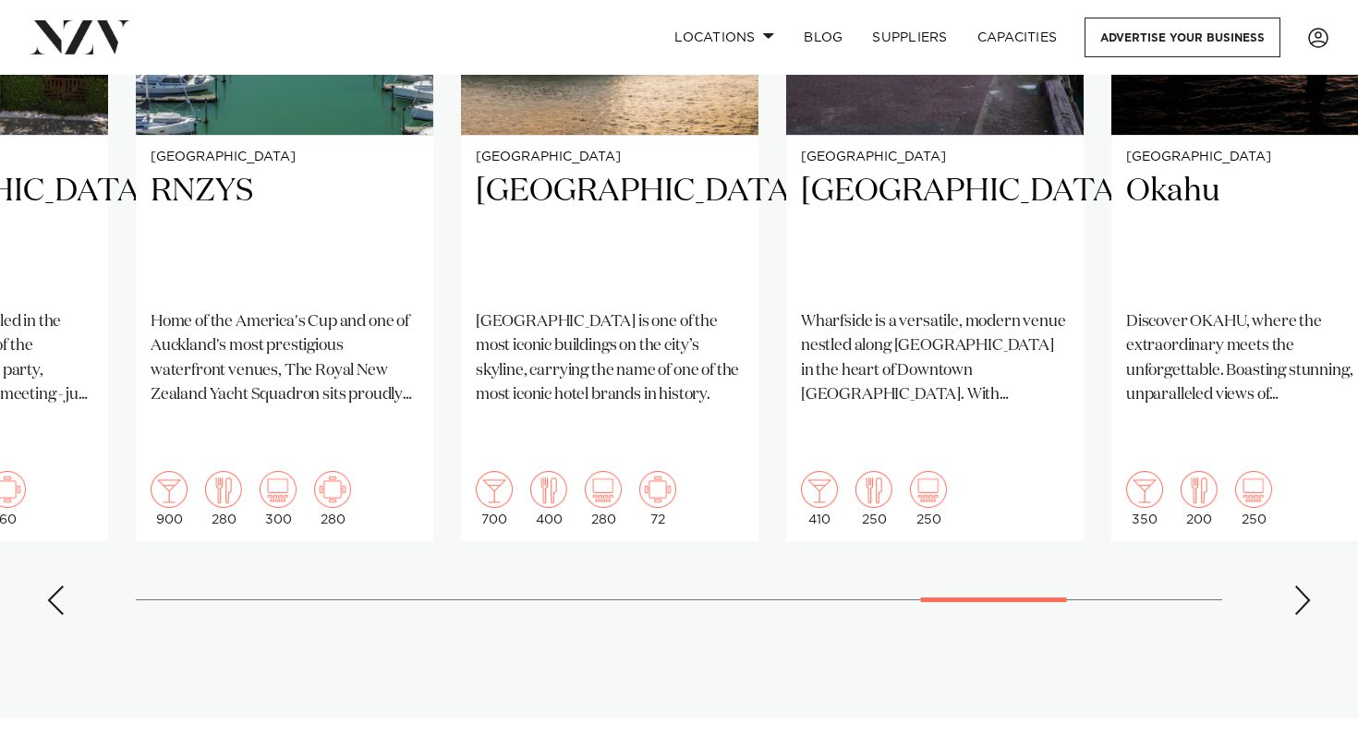
click at [1299, 586] on div "Next slide" at bounding box center [1302, 601] width 18 height 30
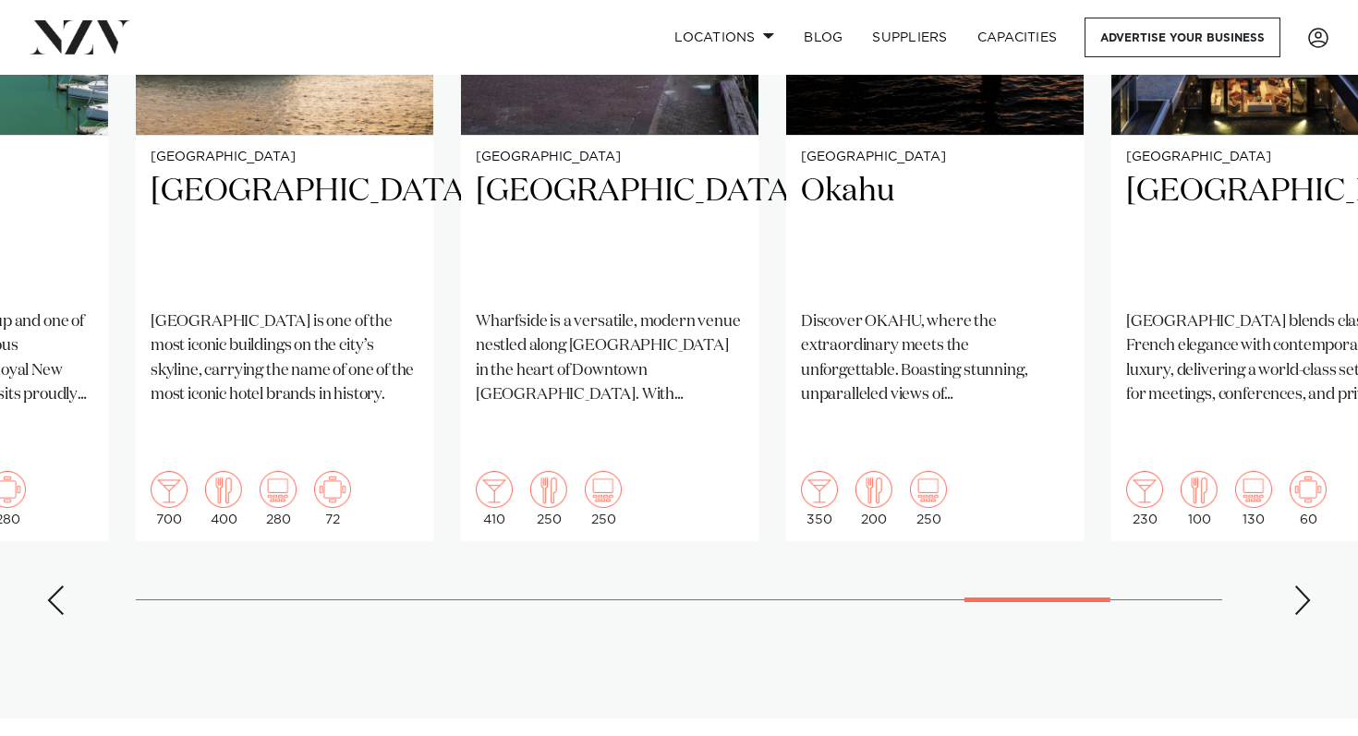
click at [1299, 586] on div "Next slide" at bounding box center [1302, 601] width 18 height 30
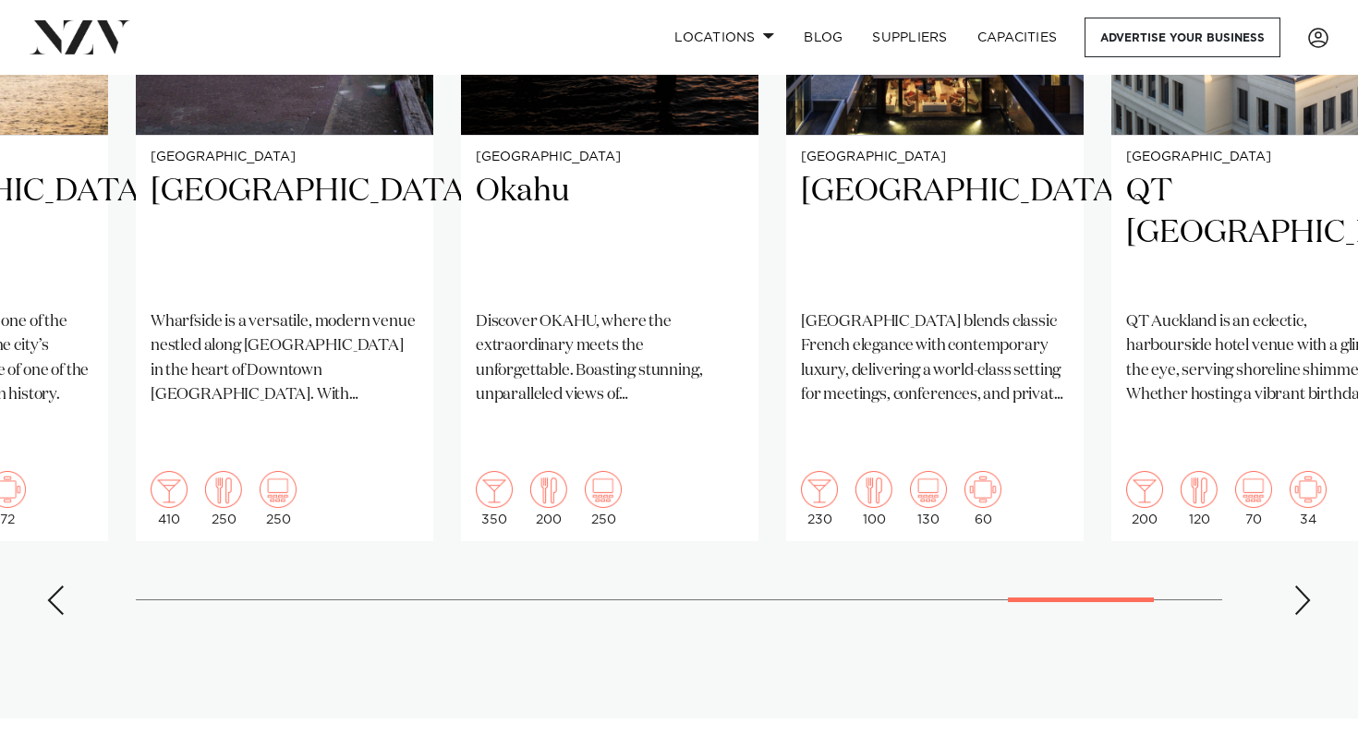
click at [1299, 586] on div "Next slide" at bounding box center [1302, 601] width 18 height 30
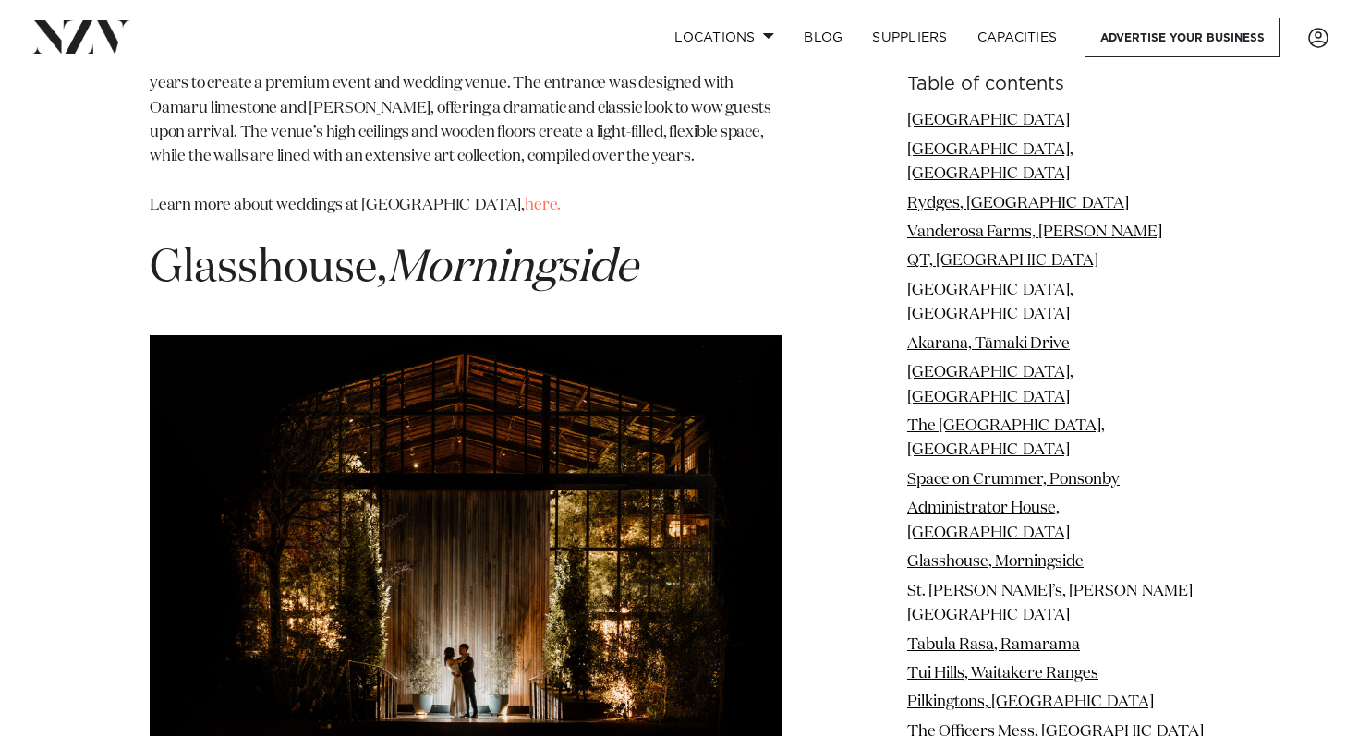
scroll to position [10649, 0]
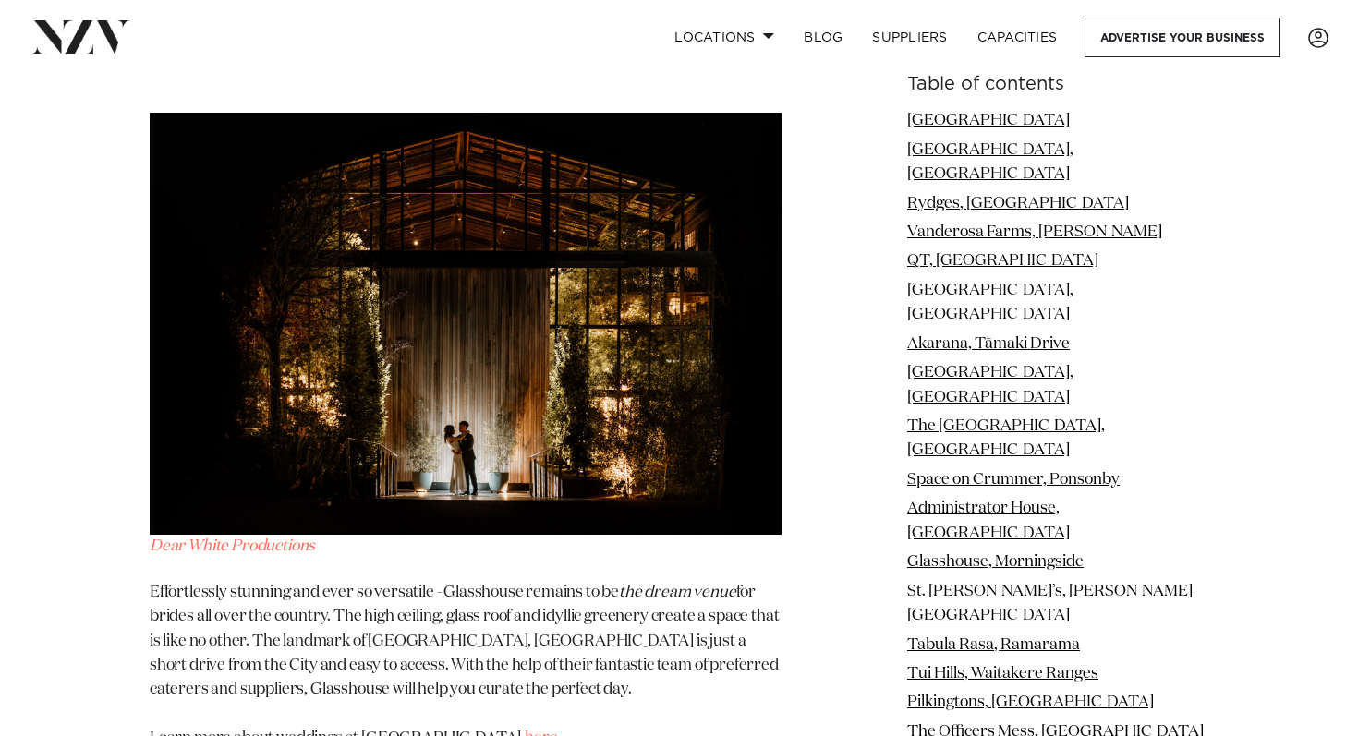
click at [525, 731] on link "here." at bounding box center [543, 739] width 36 height 16
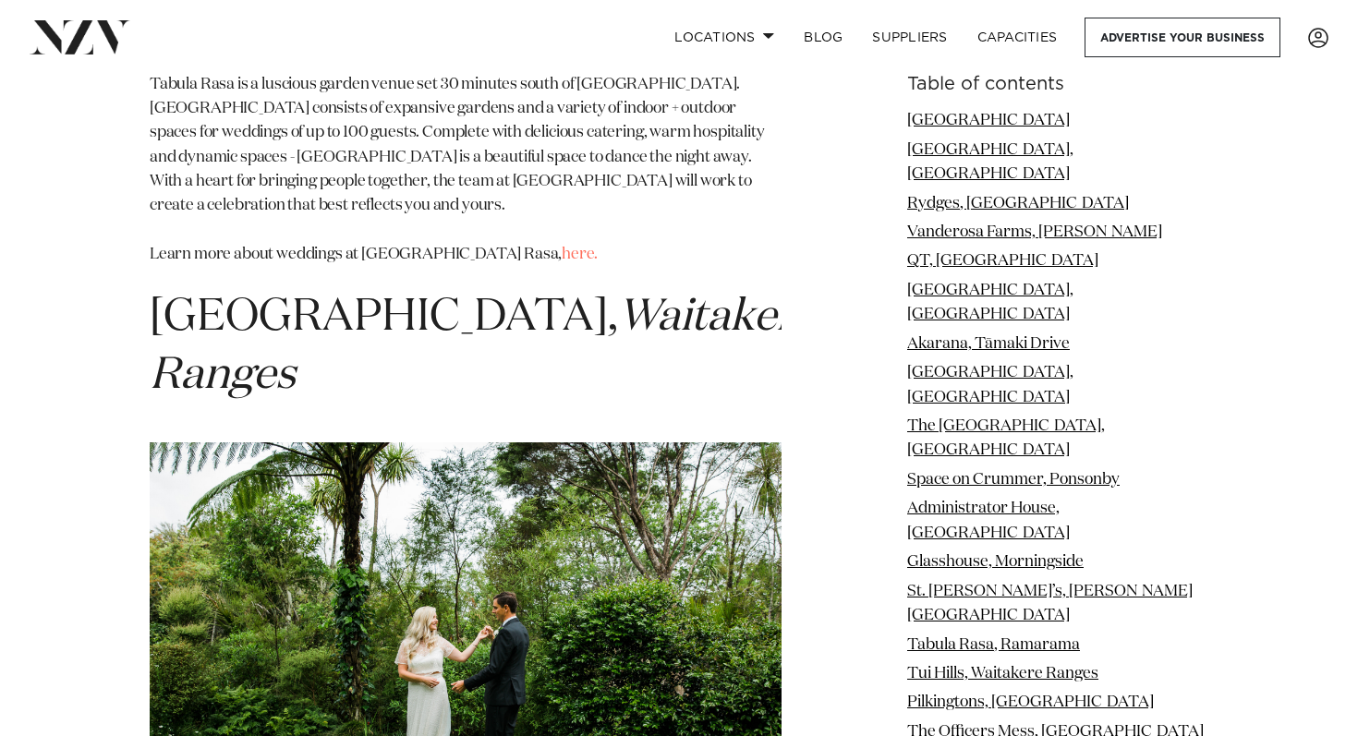
scroll to position [12863, 0]
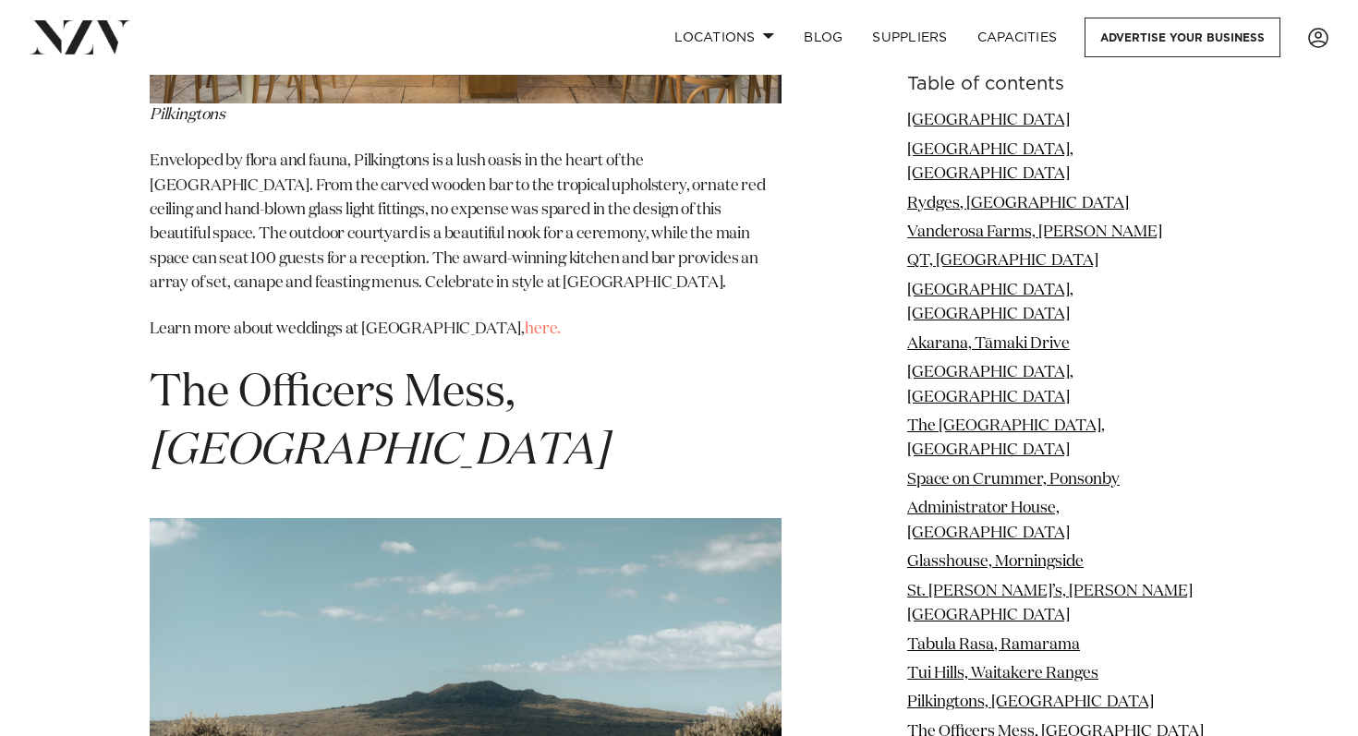
scroll to position [14501, 0]
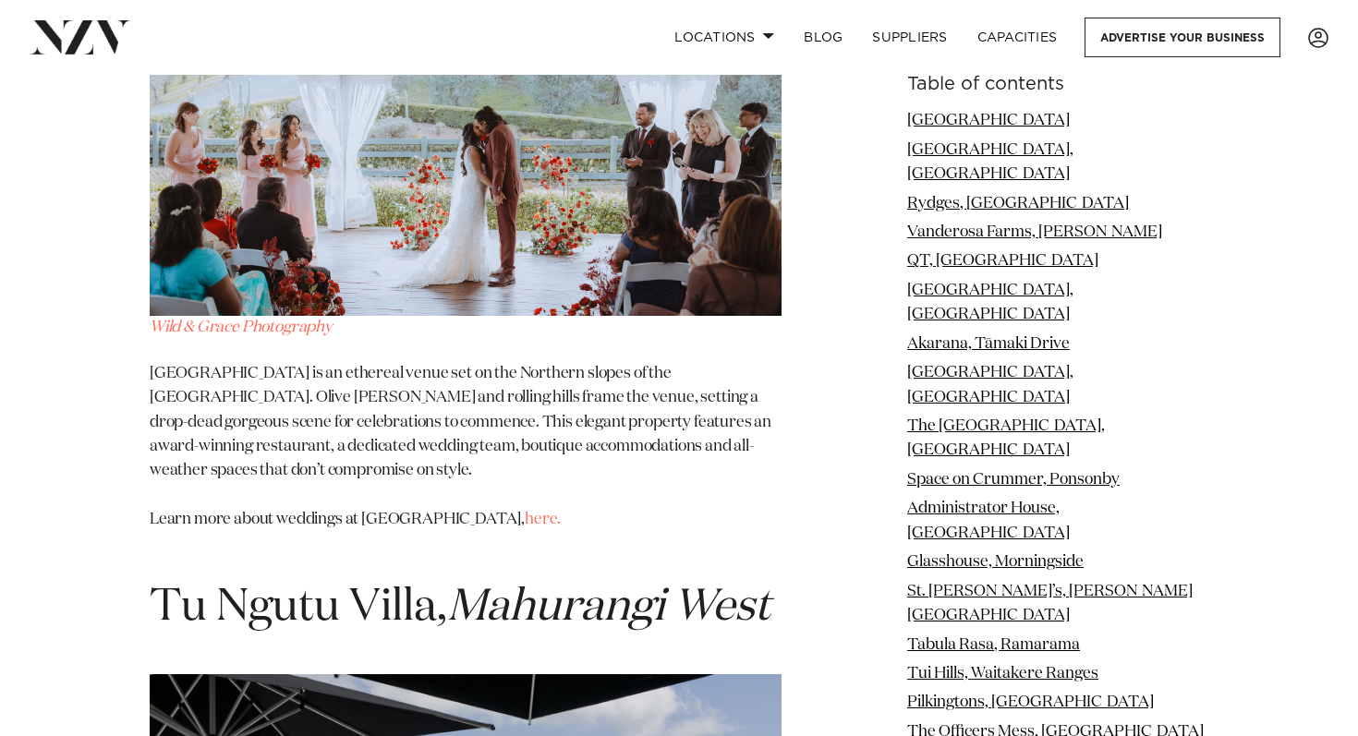
scroll to position [20696, 0]
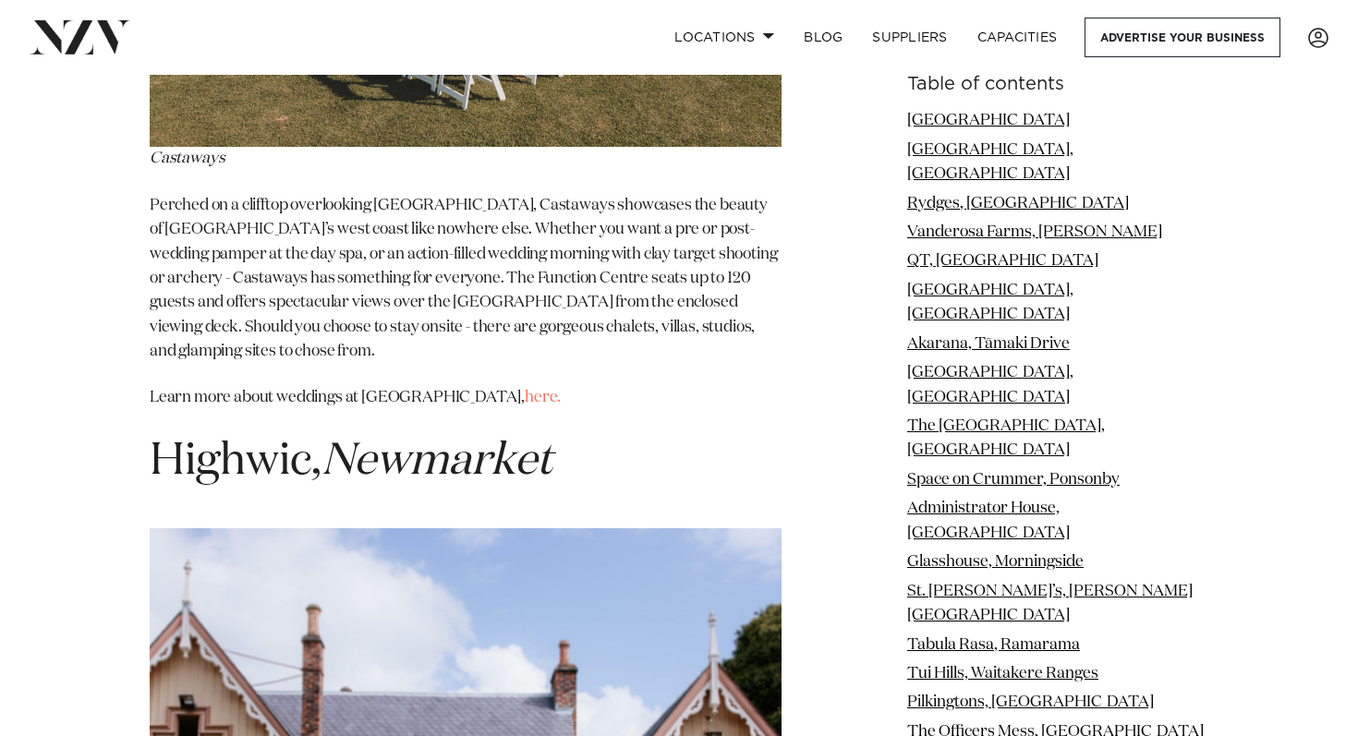
scroll to position [28795, 0]
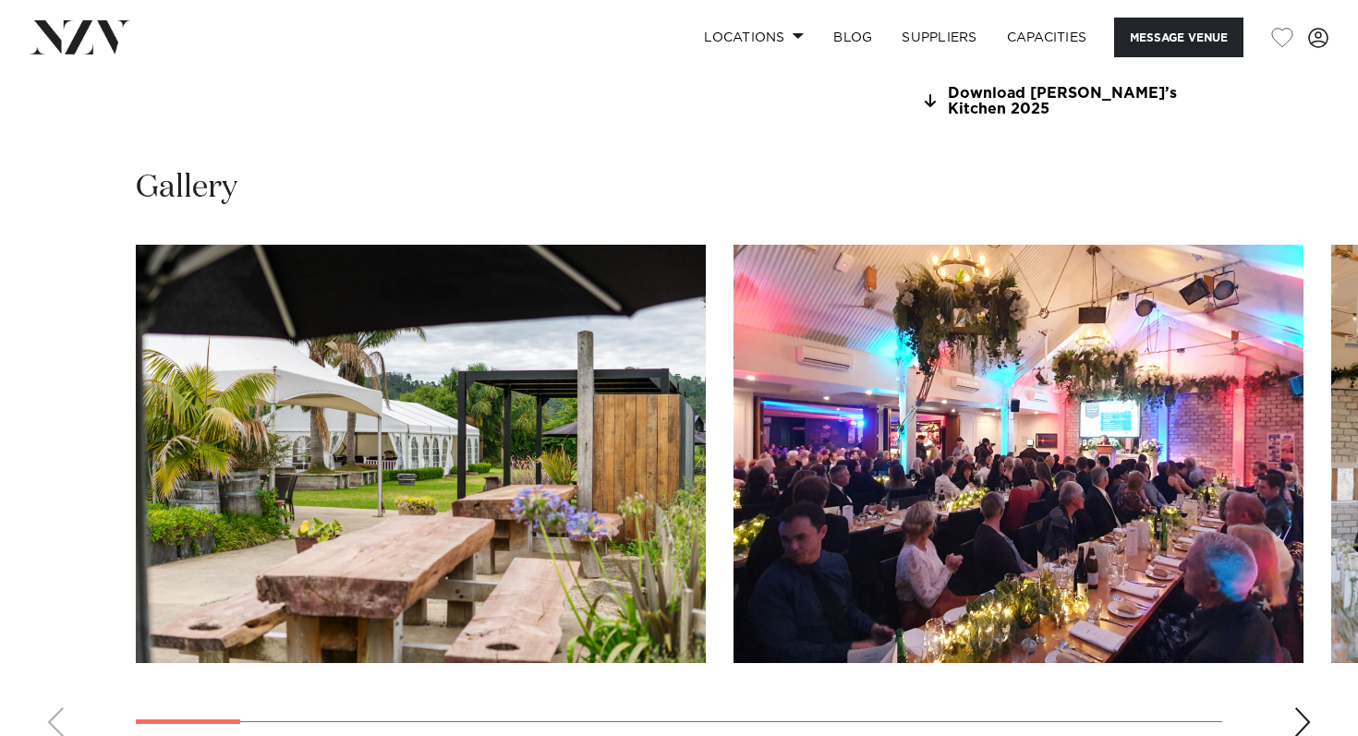
scroll to position [1772, 0]
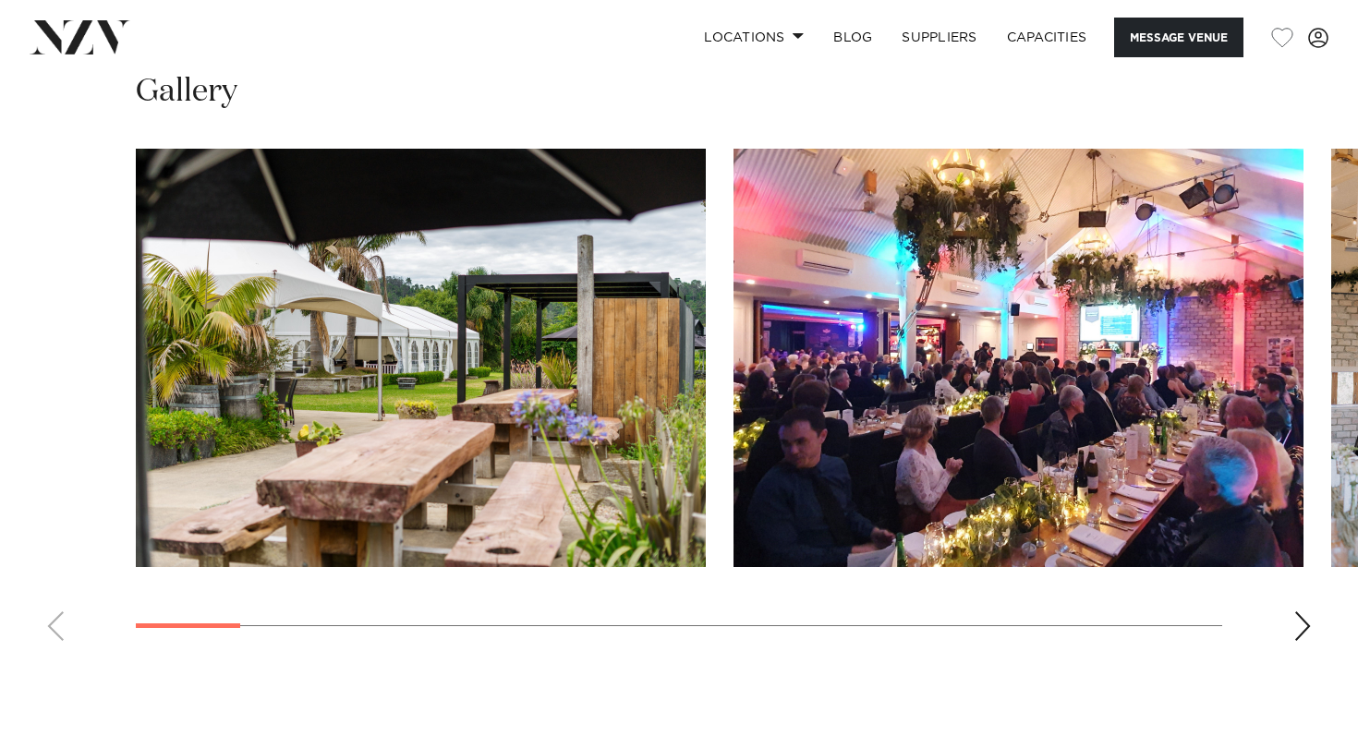
click at [1304, 614] on div "Next slide" at bounding box center [1302, 627] width 18 height 30
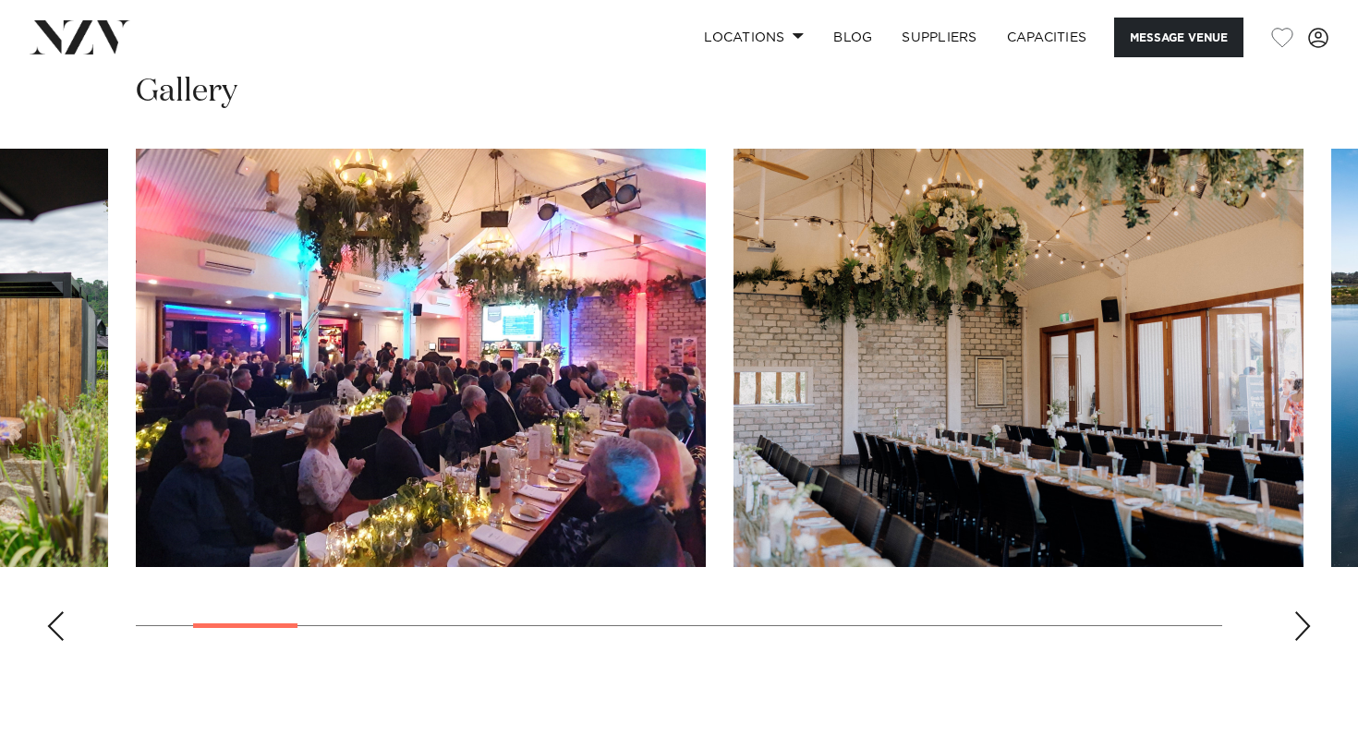
click at [1304, 614] on div "Next slide" at bounding box center [1302, 627] width 18 height 30
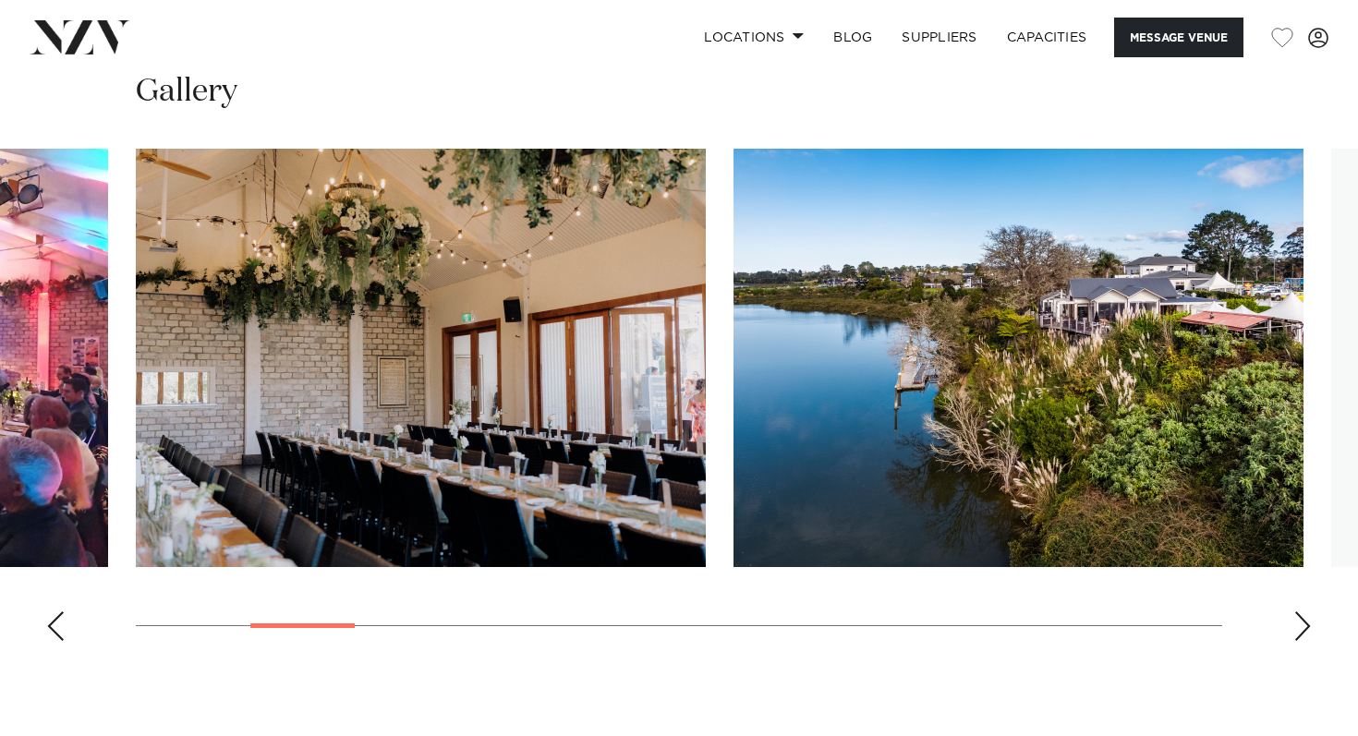
click at [1304, 614] on div "Next slide" at bounding box center [1302, 627] width 18 height 30
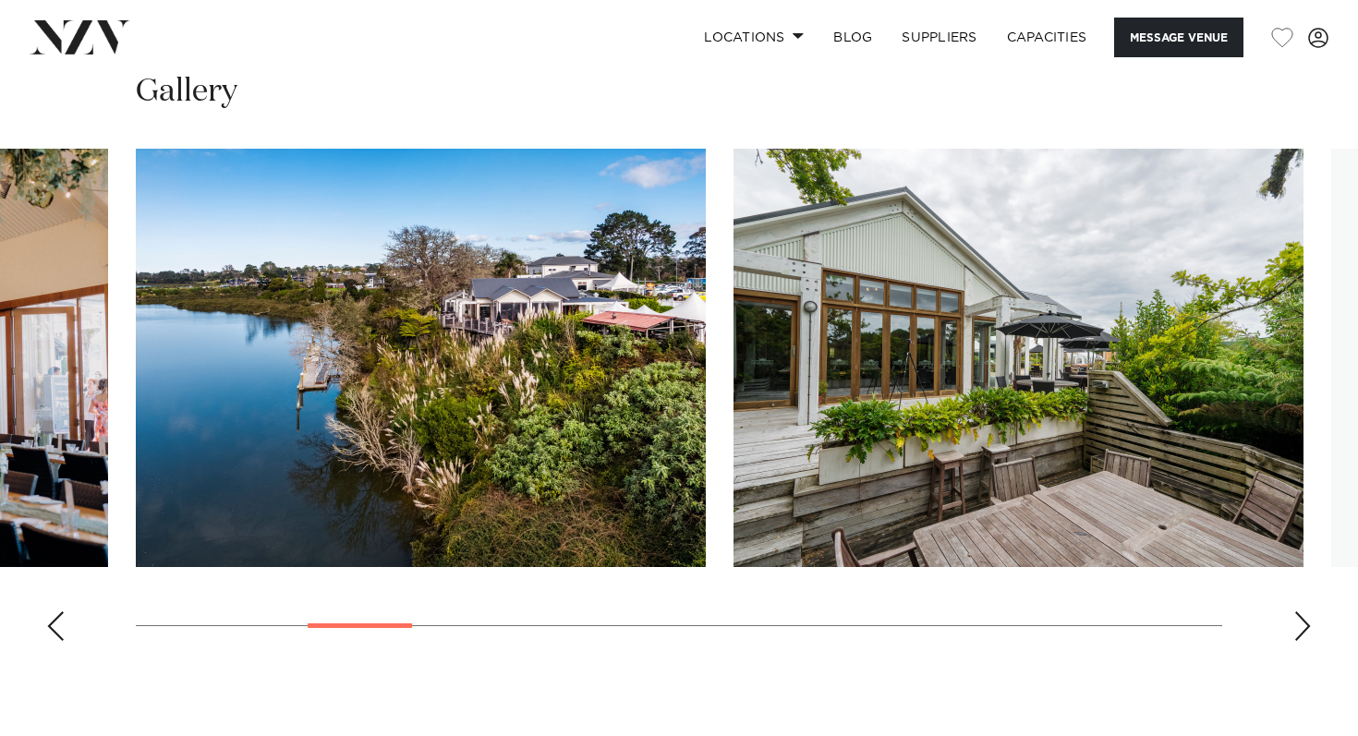
click at [1304, 614] on div "Next slide" at bounding box center [1302, 627] width 18 height 30
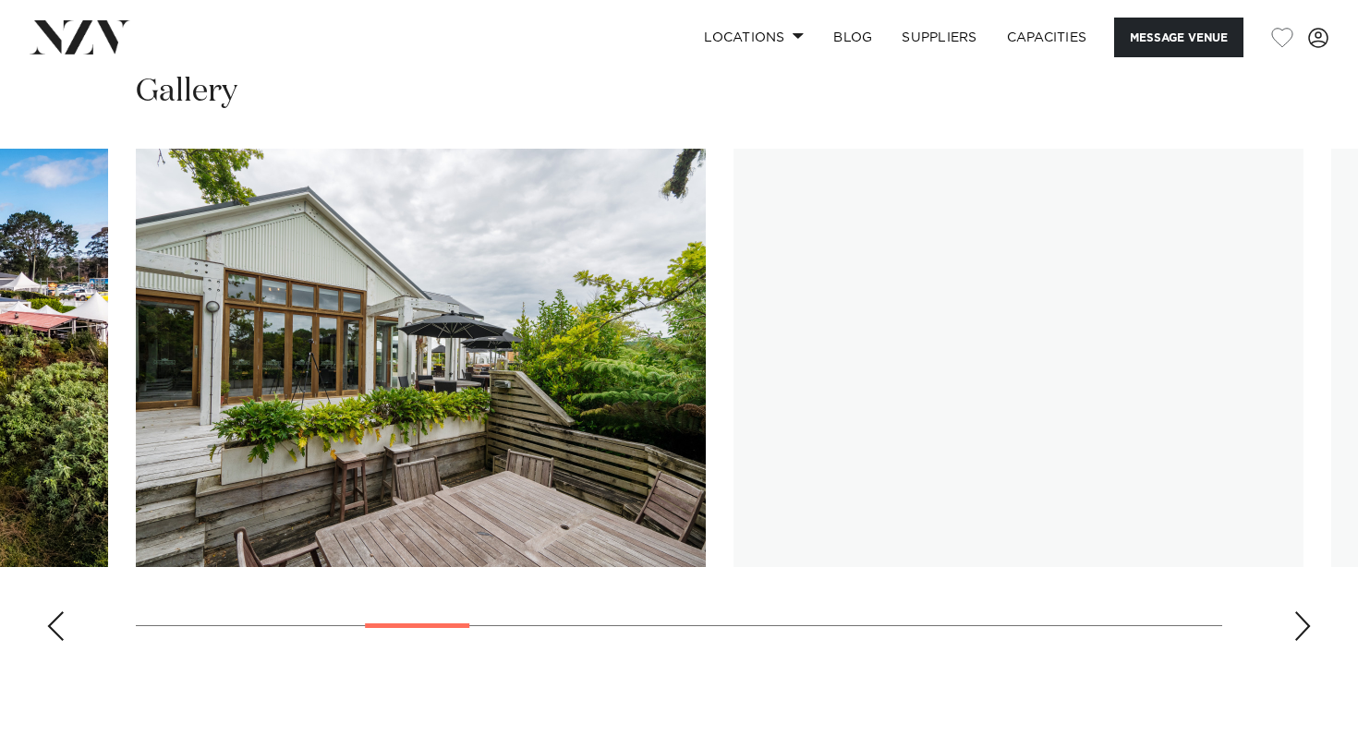
click at [1304, 614] on div "Next slide" at bounding box center [1302, 627] width 18 height 30
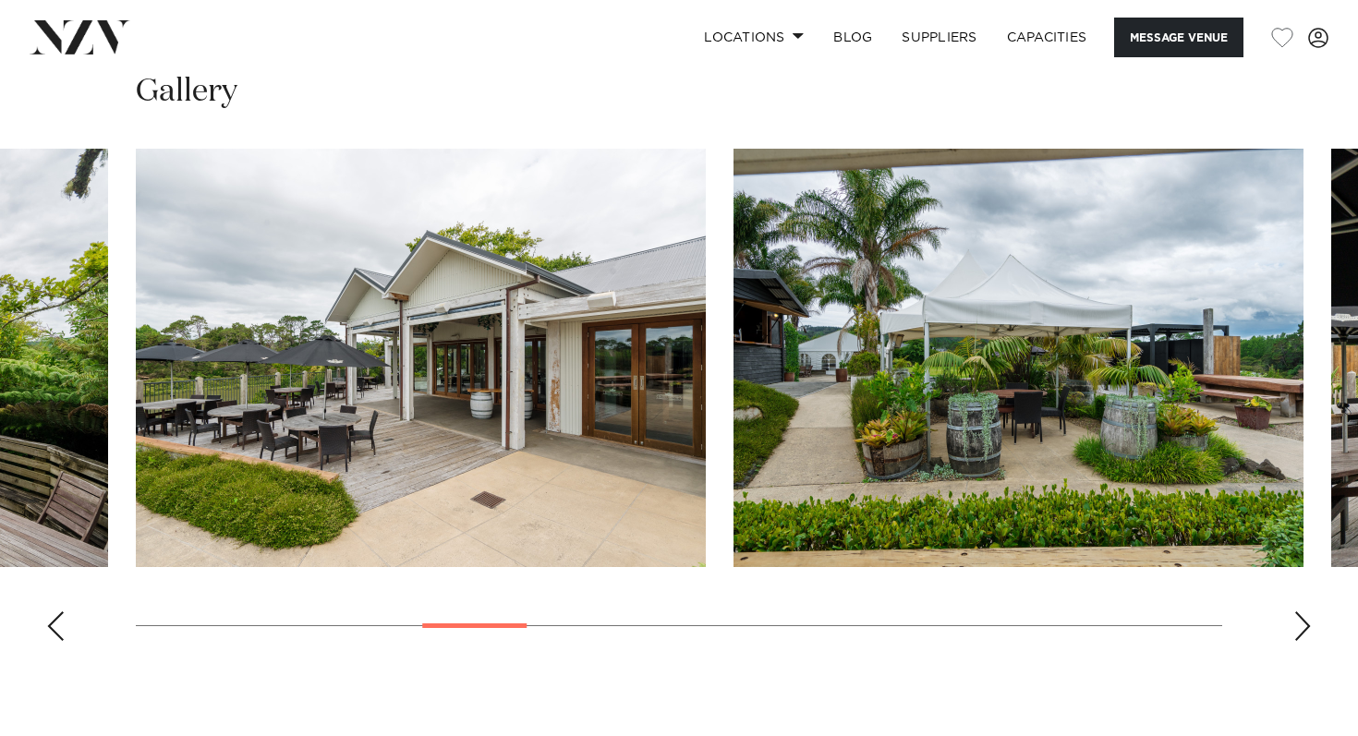
click at [1304, 614] on div "Next slide" at bounding box center [1302, 627] width 18 height 30
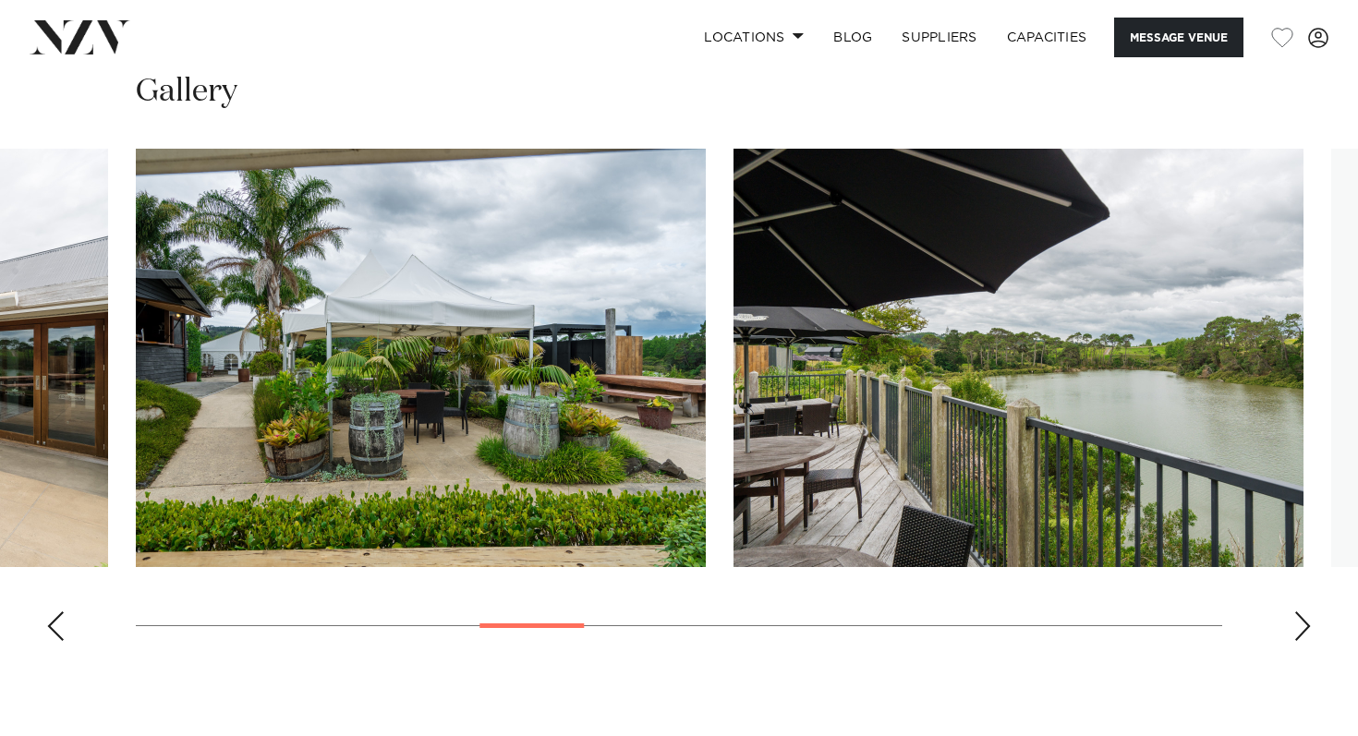
click at [1304, 614] on div "Next slide" at bounding box center [1302, 627] width 18 height 30
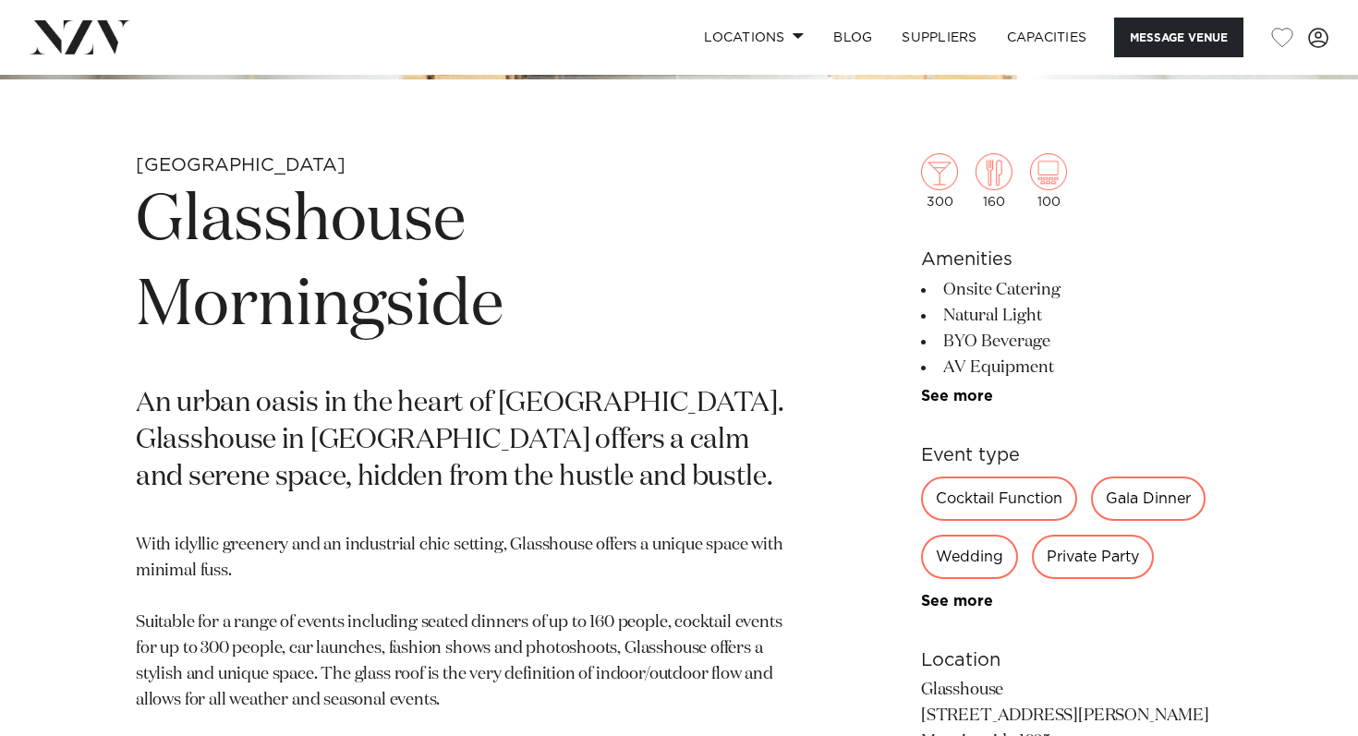
scroll to position [633, 0]
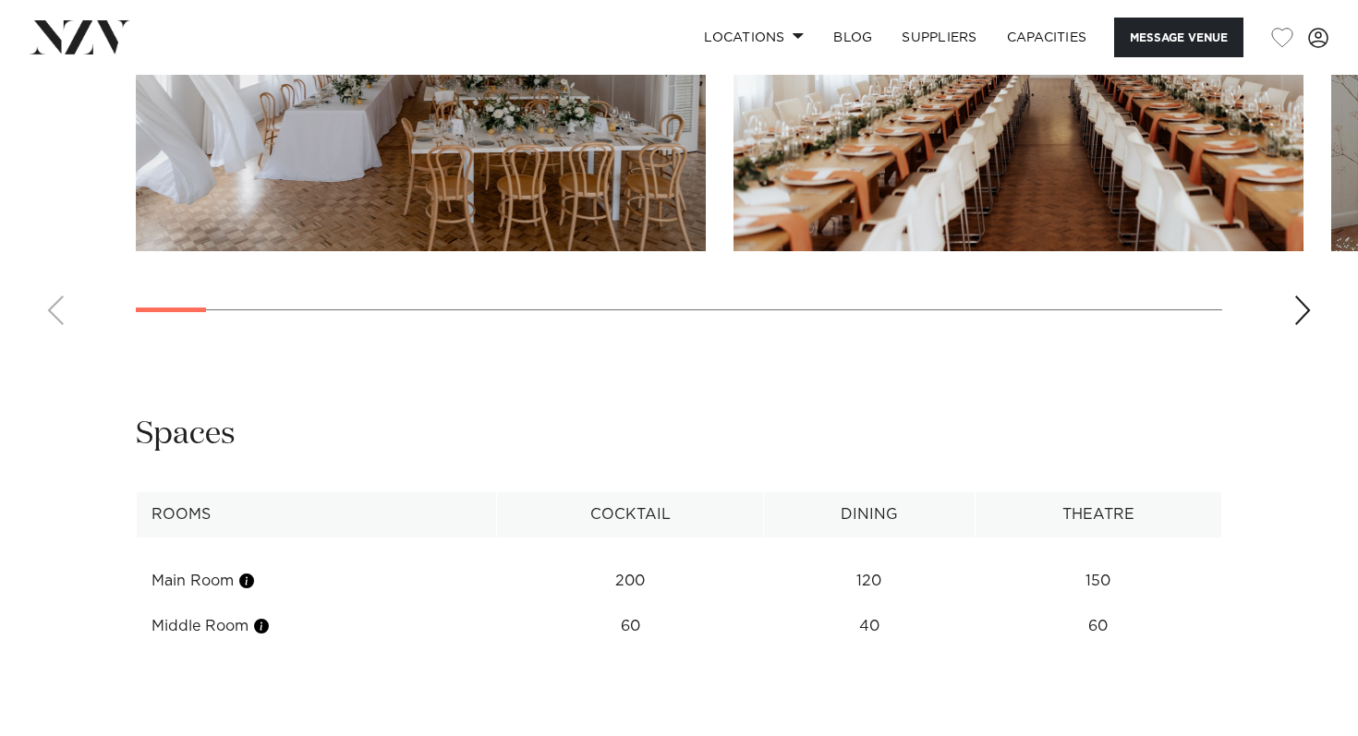
scroll to position [1497, 0]
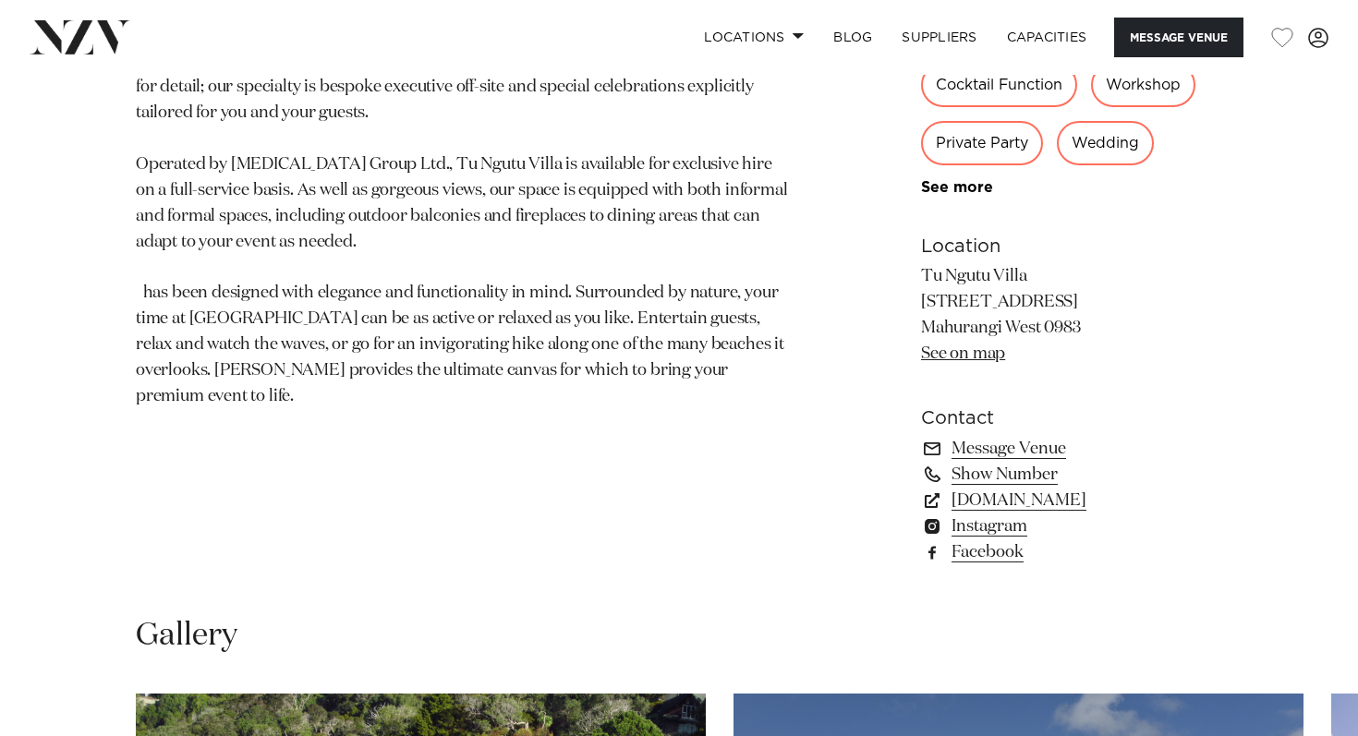
scroll to position [955, 0]
